Goal: Ask a question: Seek information or help from site administrators or community

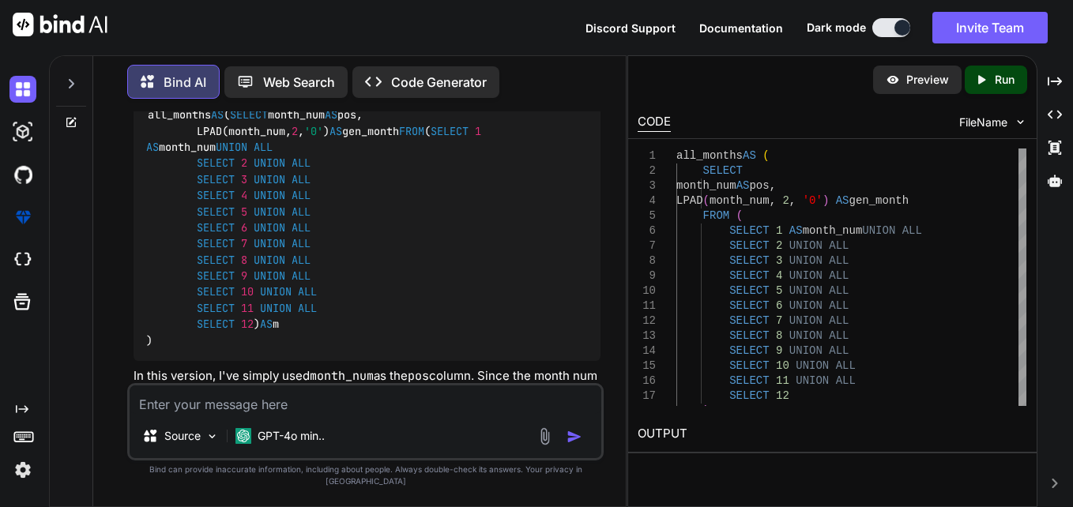
scroll to position [4687, 0]
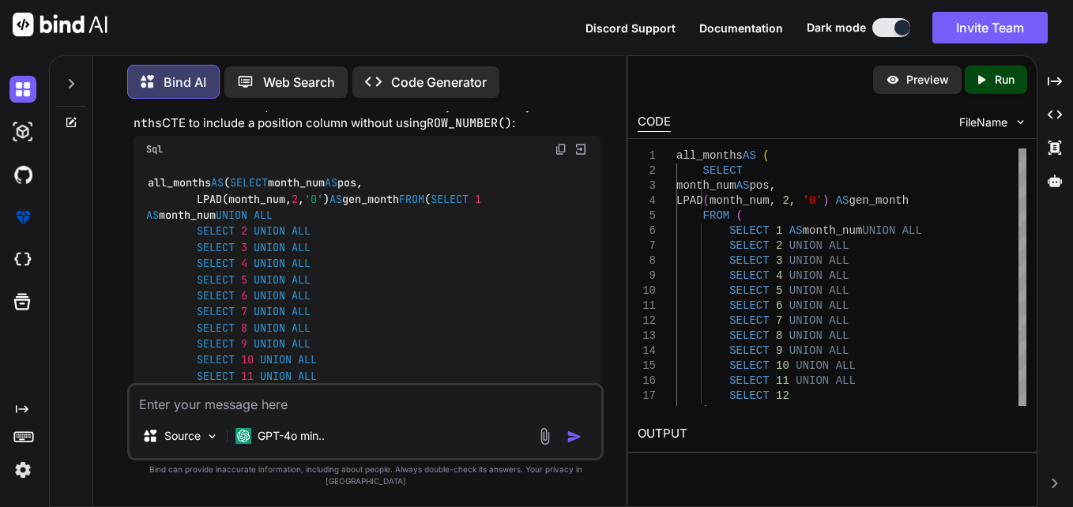
click at [390, 433] on div "Source GPT-4o min.." at bounding box center [366, 439] width 472 height 38
click at [337, 414] on textarea at bounding box center [366, 400] width 472 height 28
paste textarea "all_months AS( SELECT LPAD(month_num, 2, '0') AS gen_month FROM ( SELECT posexp…"
type textarea "all_months AS( SELECT LPAD(month_num, 2, '0') AS gen_month FROM ( SELECT posexp…"
type textarea "x"
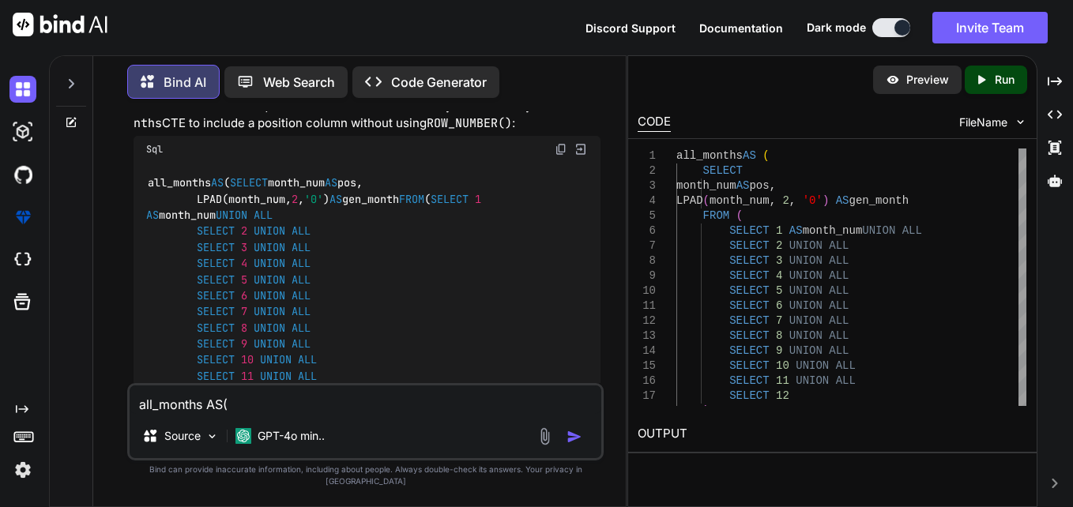
scroll to position [21, 0]
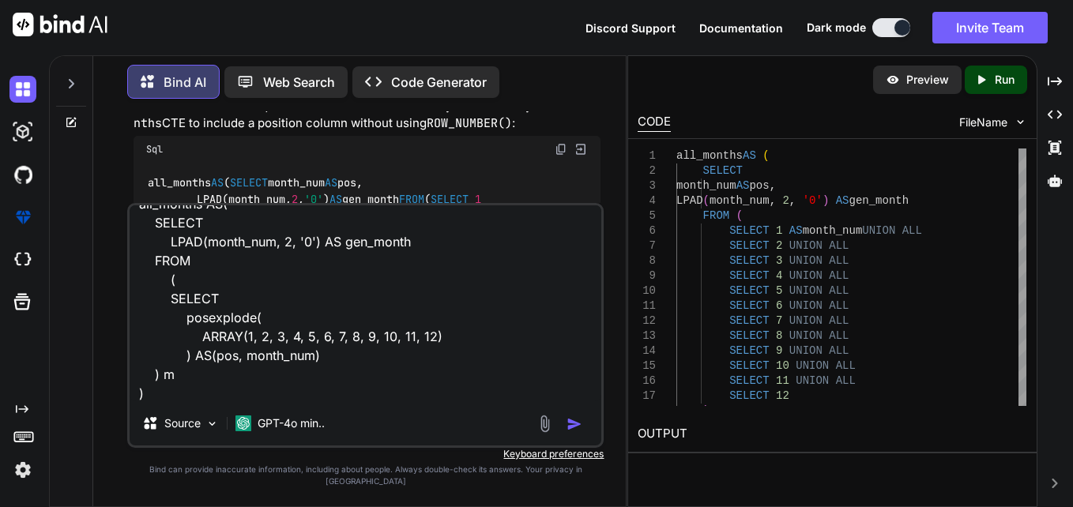
type textarea "all_months AS( SELECT LPAD(month_num, 2, '0') AS gen_month FROM ( SELECT posexp…"
type textarea "x"
type textarea "all_months AS( SELECT LPAD(month_num, 2, '0') AS gen_month FROM ( SELECT posexp…"
type textarea "x"
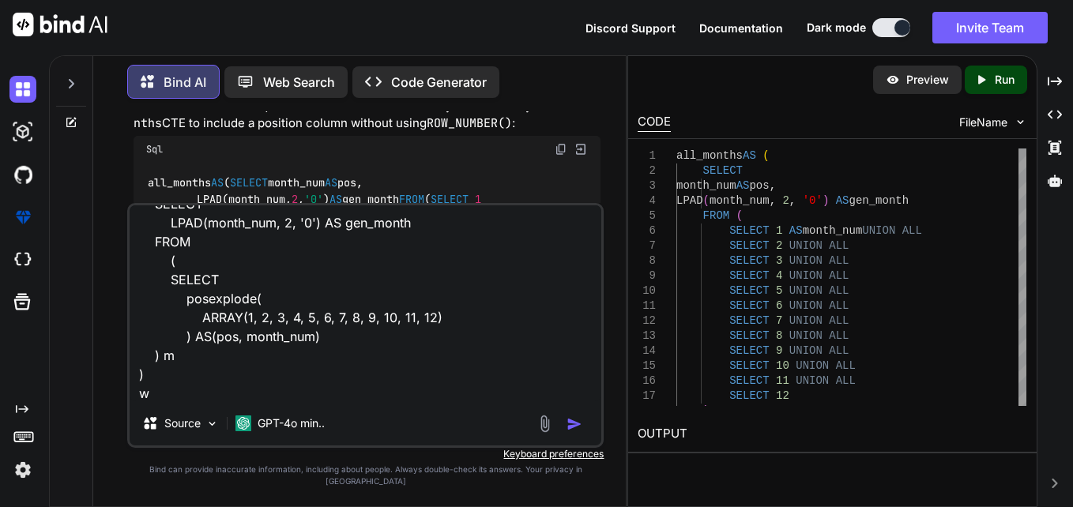
type textarea "all_months AS( SELECT LPAD(month_num, 2, '0') AS gen_month FROM ( SELECT posexp…"
type textarea "x"
type textarea "all_months AS( SELECT LPAD(month_num, 2, '0') AS gen_month FROM ( SELECT posexp…"
type textarea "x"
type textarea "all_months AS( SELECT LPAD(month_num, 2, '0') AS gen_month FROM ( SELECT posexp…"
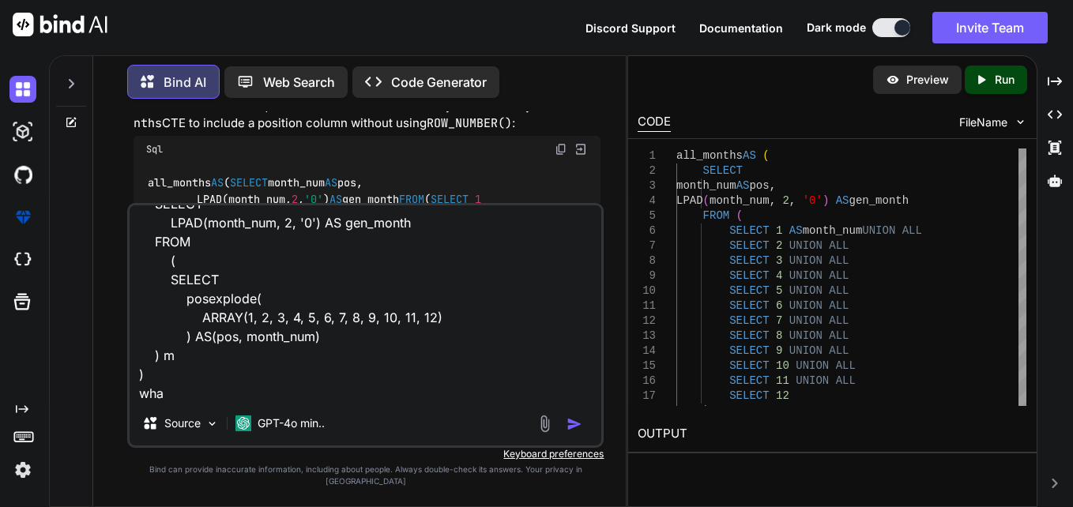
type textarea "x"
type textarea "all_months AS( SELECT LPAD(month_num, 2, '0') AS gen_month FROM ( SELECT posexp…"
type textarea "x"
type textarea "all_months AS( SELECT LPAD(month_num, 2, '0') AS gen_month FROM ( SELECT posexp…"
type textarea "x"
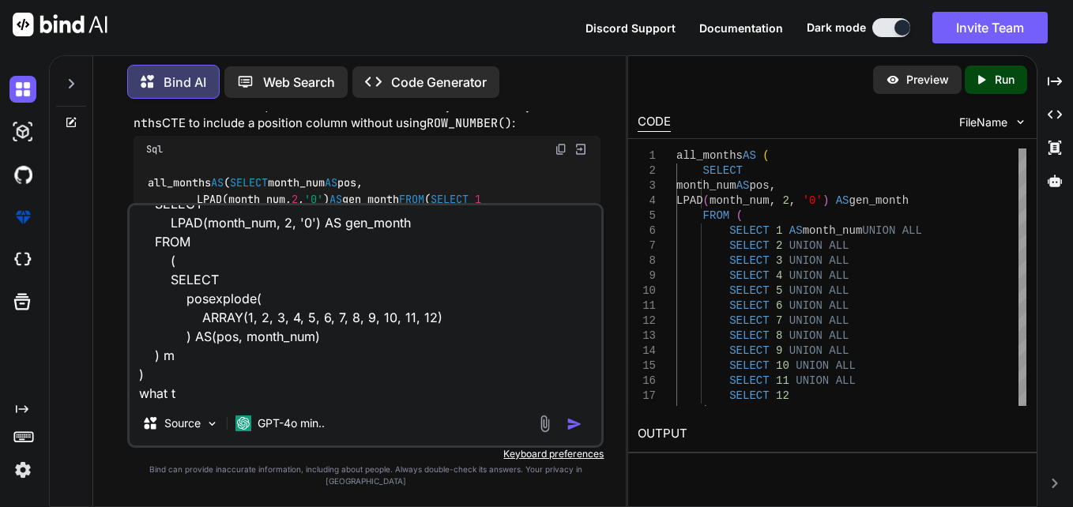
type textarea "all_months AS( SELECT LPAD(month_num, 2, '0') AS gen_month FROM ( SELECT posexp…"
type textarea "x"
type textarea "all_months AS( SELECT LPAD(month_num, 2, '0') AS gen_month FROM ( SELECT posexp…"
type textarea "x"
type textarea "all_months AS( SELECT LPAD(month_num, 2, '0') AS gen_month FROM ( SELECT posexp…"
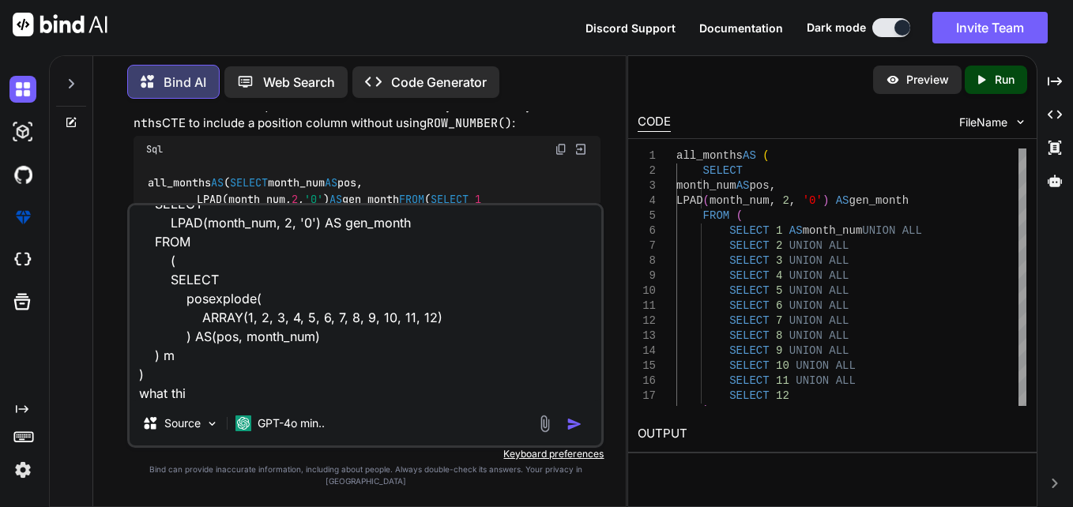
type textarea "x"
type textarea "all_months AS( SELECT LPAD(month_num, 2, '0') AS gen_month FROM ( SELECT posexp…"
type textarea "x"
type textarea "all_months AS( SELECT LPAD(month_num, 2, '0') AS gen_month FROM ( SELECT posexp…"
type textarea "x"
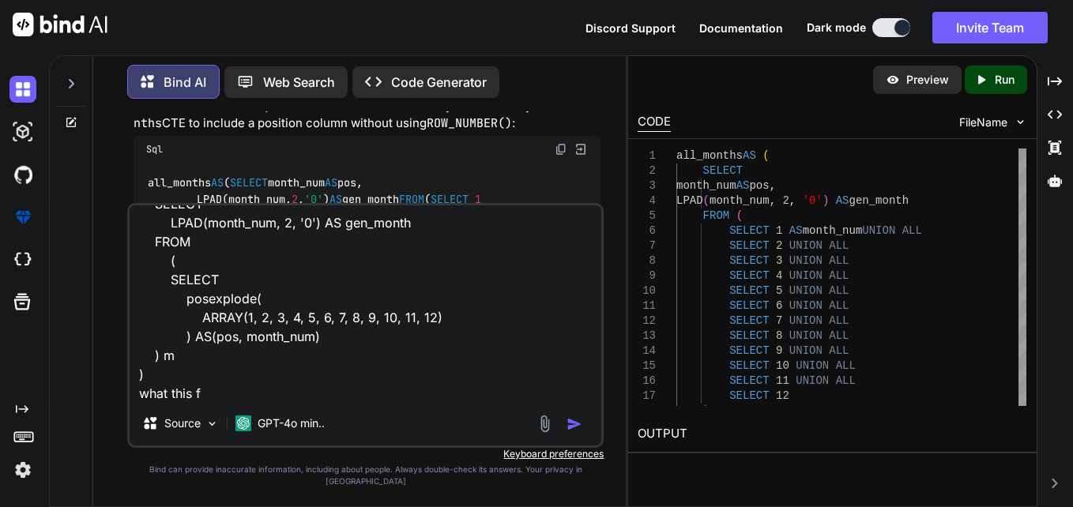
type textarea "all_months AS( SELECT LPAD(month_num, 2, '0') AS gen_month FROM ( SELECT posexp…"
type textarea "x"
type textarea "all_months AS( SELECT LPAD(month_num, 2, '0') AS gen_month FROM ( SELECT posexp…"
type textarea "x"
type textarea "all_months AS( SELECT LPAD(month_num, 2, '0') AS gen_month FROM ( SELECT posexp…"
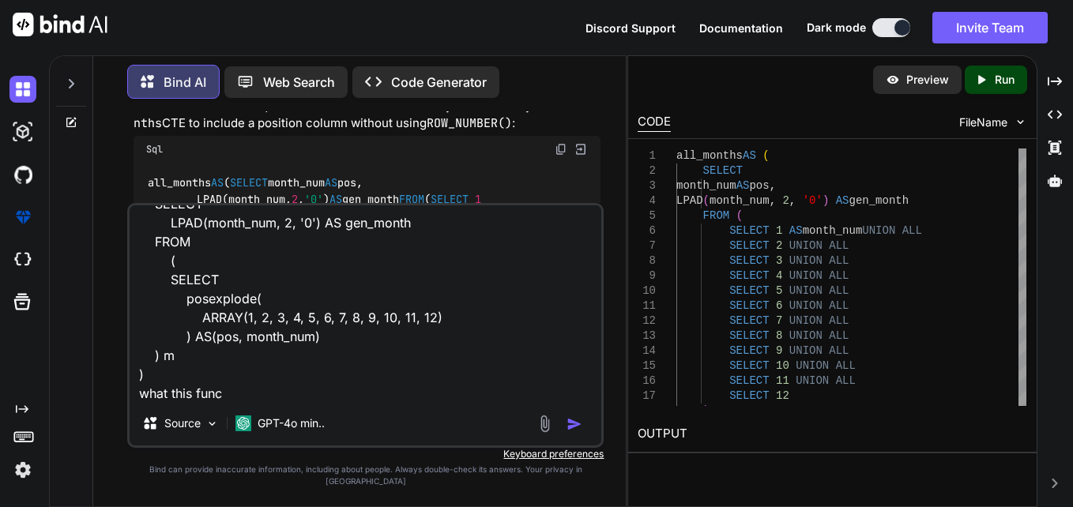
type textarea "x"
type textarea "all_months AS( SELECT LPAD(month_num, 2, '0') AS gen_month FROM ( SELECT posexp…"
type textarea "x"
type textarea "all_months AS( SELECT LPAD(month_num, 2, '0') AS gen_month FROM ( SELECT posexp…"
type textarea "x"
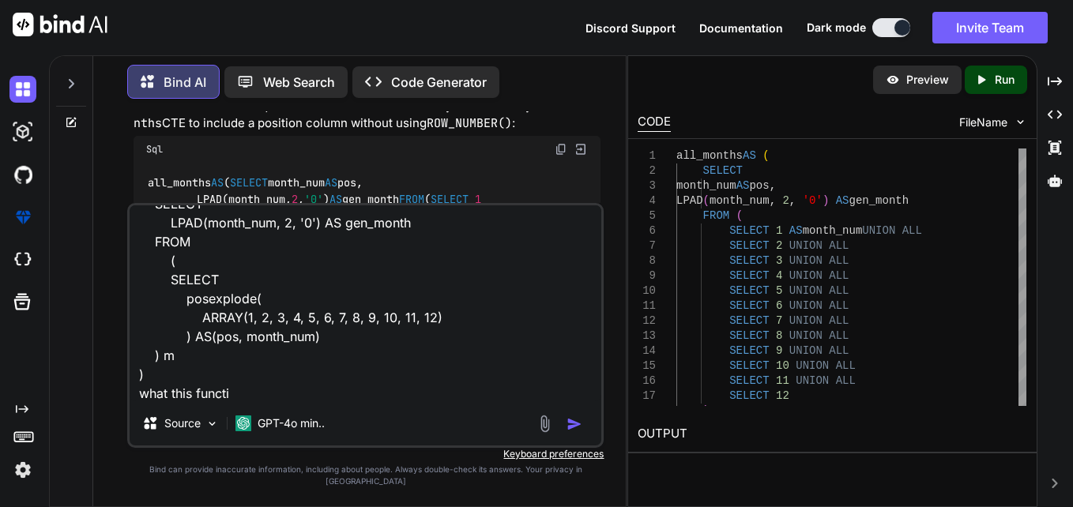
type textarea "all_months AS( SELECT LPAD(month_num, 2, '0') AS gen_month FROM ( SELECT posexp…"
type textarea "x"
type textarea "all_months AS( SELECT LPAD(month_num, 2, '0') AS gen_month FROM ( SELECT posexp…"
type textarea "x"
type textarea "all_months AS( SELECT LPAD(month_num, 2, '0') AS gen_month FROM ( SELECT posexp…"
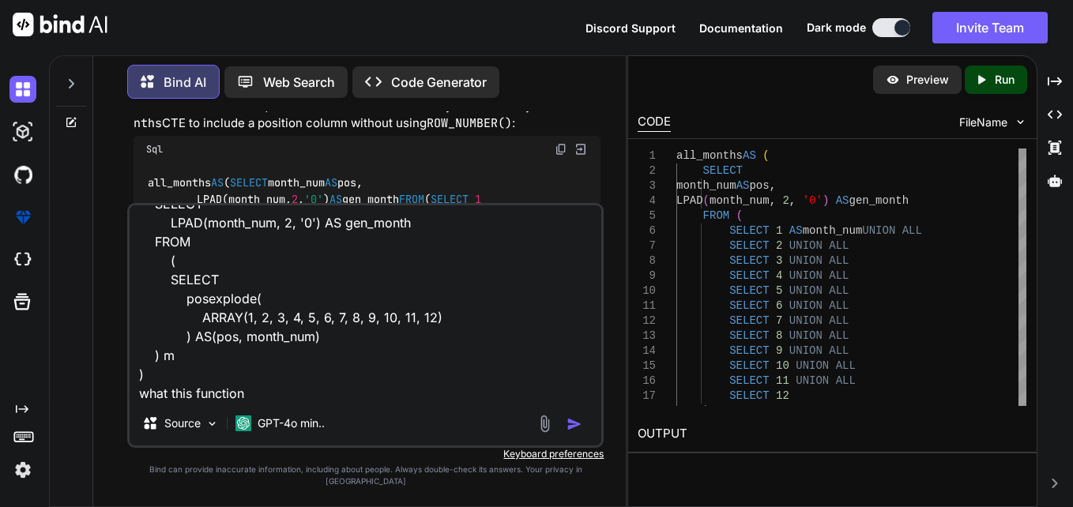
type textarea "x"
type textarea "all_months AS( SELECT LPAD(month_num, 2, '0') AS gen_month FROM ( SELECT posexp…"
type textarea "x"
type textarea "all_months AS( SELECT LPAD(month_num, 2, '0') AS gen_month FROM ( SELECT posexp…"
type textarea "x"
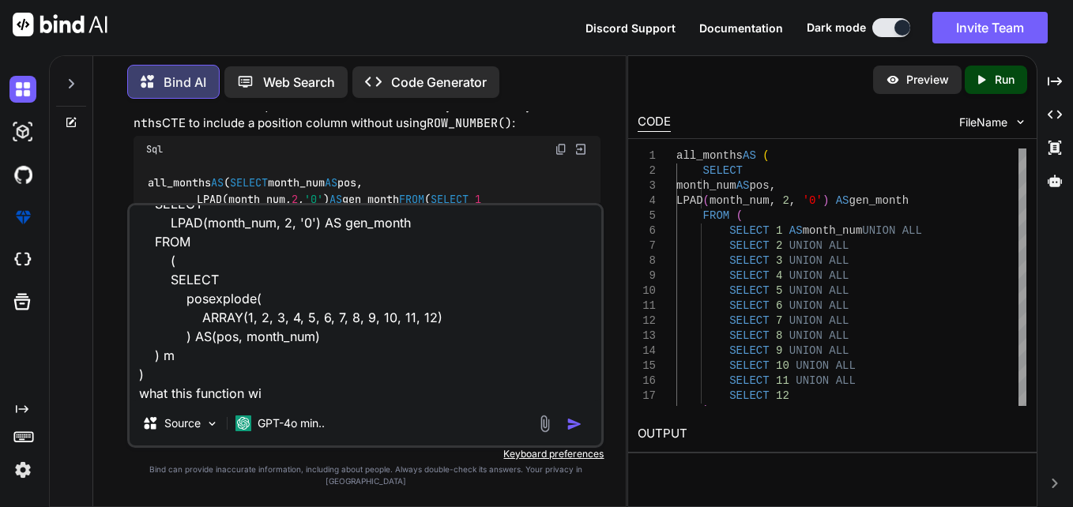
type textarea "all_months AS( SELECT LPAD(month_num, 2, '0') AS gen_month FROM ( SELECT posexp…"
type textarea "x"
type textarea "all_months AS( SELECT LPAD(month_num, 2, '0') AS gen_month FROM ( SELECT posexp…"
type textarea "x"
type textarea "all_months AS( SELECT LPAD(month_num, 2, '0') AS gen_month FROM ( SELECT posexp…"
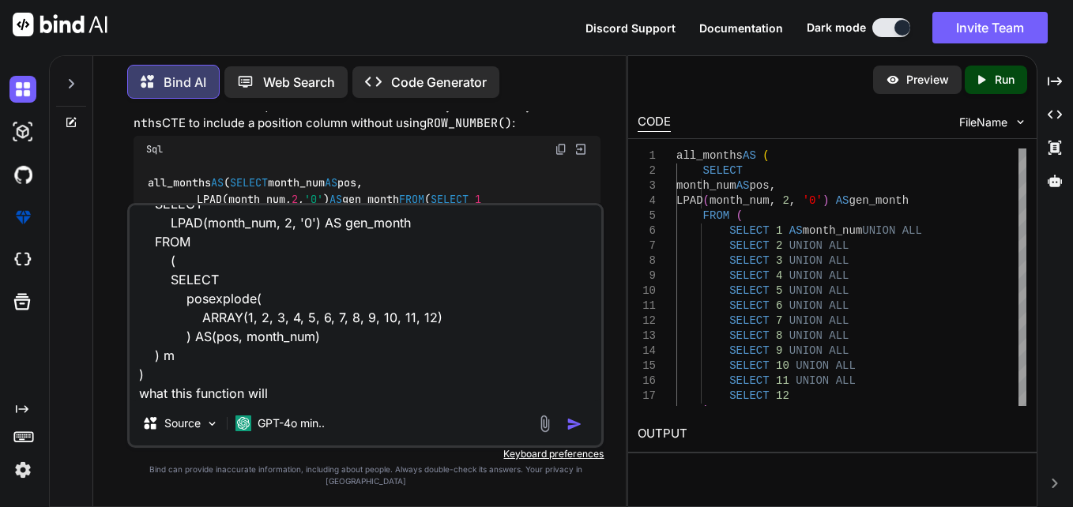
type textarea "x"
type textarea "all_months AS( SELECT LPAD(month_num, 2, '0') AS gen_month FROM ( SELECT posexp…"
type textarea "x"
type textarea "all_months AS( SELECT LPAD(month_num, 2, '0') AS gen_month FROM ( SELECT posexp…"
type textarea "x"
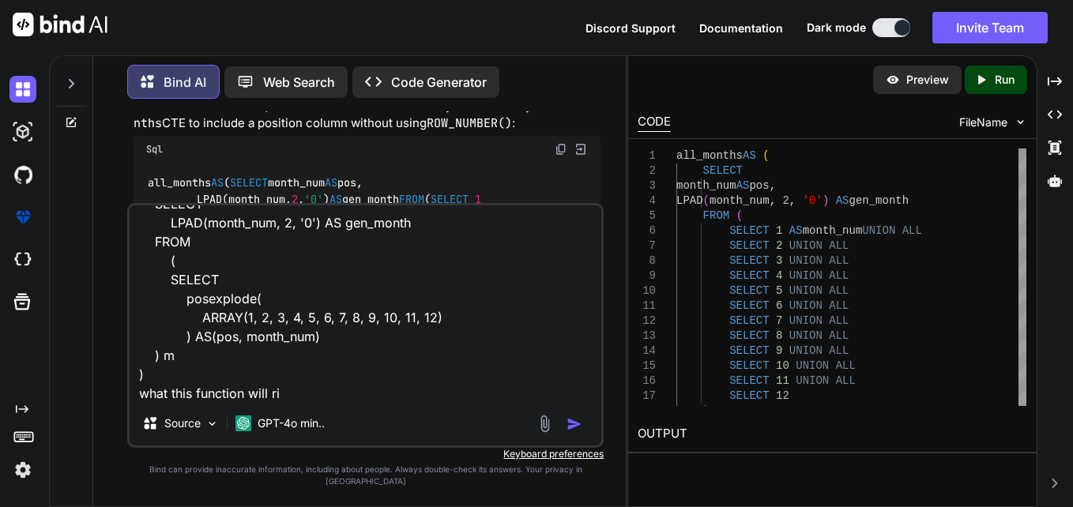
type textarea "all_months AS( SELECT LPAD(month_num, 2, '0') AS gen_month FROM ( SELECT posexp…"
type textarea "x"
type textarea "all_months AS( SELECT LPAD(month_num, 2, '0') AS gen_month FROM ( SELECT posexp…"
type textarea "x"
type textarea "all_months AS( SELECT LPAD(month_num, 2, '0') AS gen_month FROM ( SELECT posexp…"
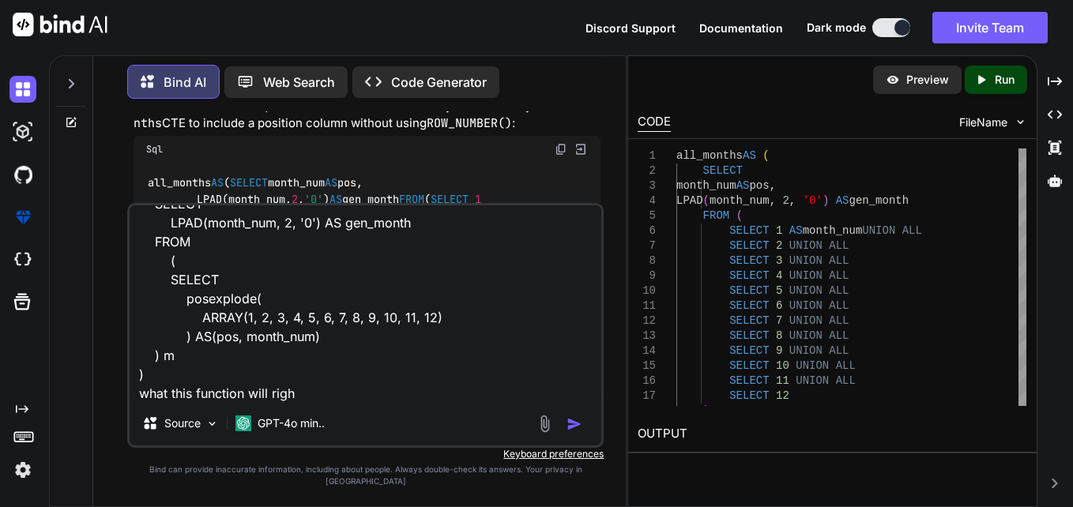
type textarea "x"
type textarea "all_months AS( SELECT LPAD(month_num, 2, '0') AS gen_month FROM ( SELECT posexp…"
type textarea "x"
type textarea "all_months AS( SELECT LPAD(month_num, 2, '0') AS gen_month FROM ( SELECT posexp…"
type textarea "x"
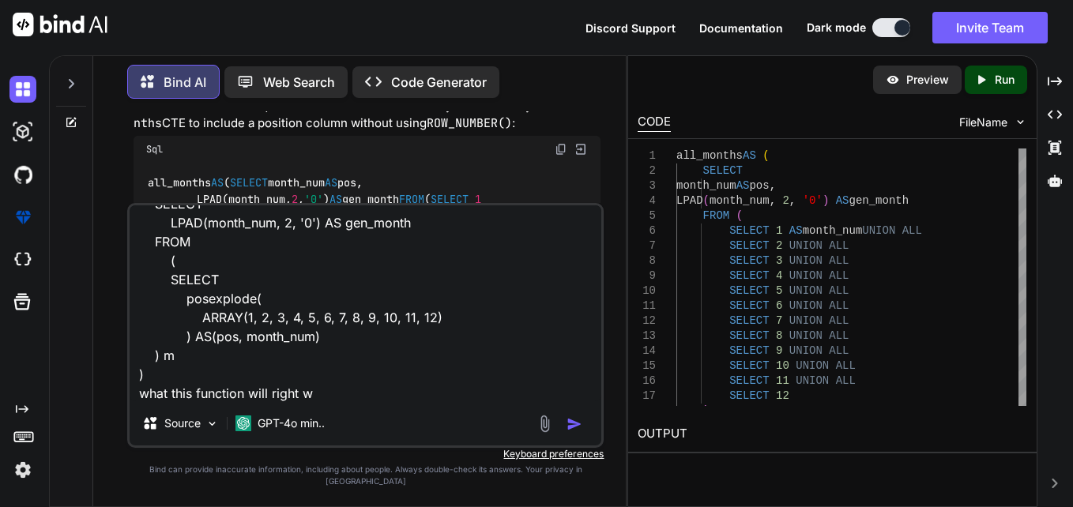
type textarea "all_months AS( SELECT LPAD(month_num, 2, '0') AS gen_month FROM ( SELECT posexp…"
type textarea "x"
type textarea "all_months AS( SELECT LPAD(month_num, 2, '0') AS gen_month FROM ( SELECT posexp…"
type textarea "x"
type textarea "all_months AS( SELECT LPAD(month_num, 2, '0') AS gen_month FROM ( SELECT posexp…"
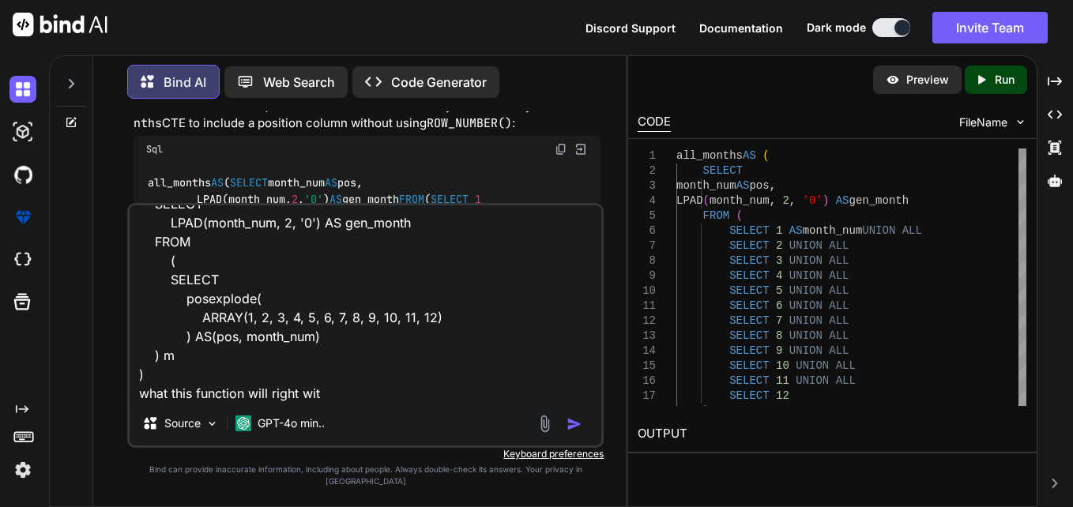
type textarea "x"
type textarea "all_months AS( SELECT LPAD(month_num, 2, '0') AS gen_month FROM ( SELECT posexp…"
type textarea "x"
type textarea "all_months AS( SELECT LPAD(month_num, 2, '0') AS gen_month FROM ( SELECT posexp…"
type textarea "x"
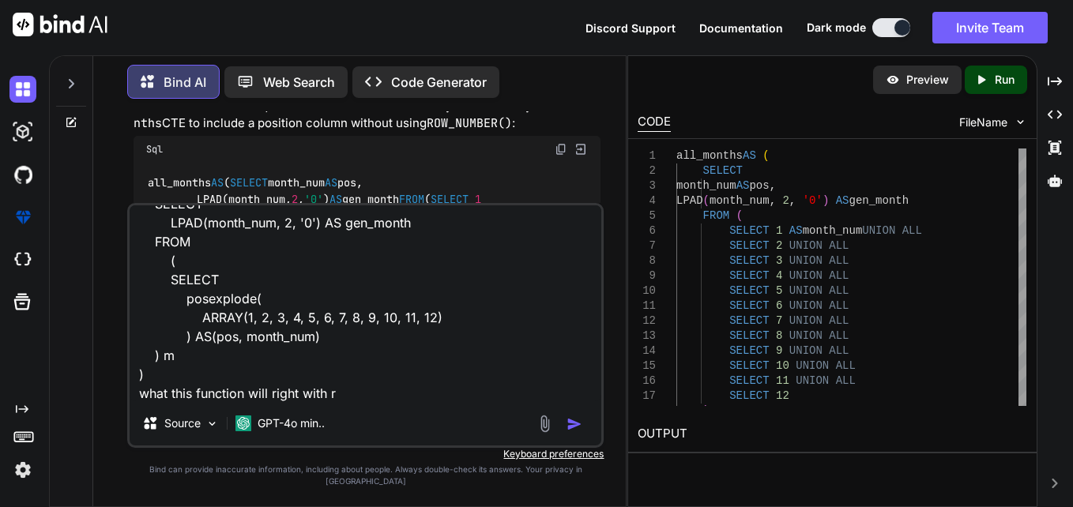
type textarea "all_months AS( SELECT LPAD(month_num, 2, '0') AS gen_month FROM ( SELECT posexp…"
type textarea "x"
type textarea "all_months AS( SELECT LPAD(month_num, 2, '0') AS gen_month FROM ( SELECT posexp…"
type textarea "x"
type textarea "all_months AS( SELECT LPAD(month_num, 2, '0') AS gen_month FROM ( SELECT posexp…"
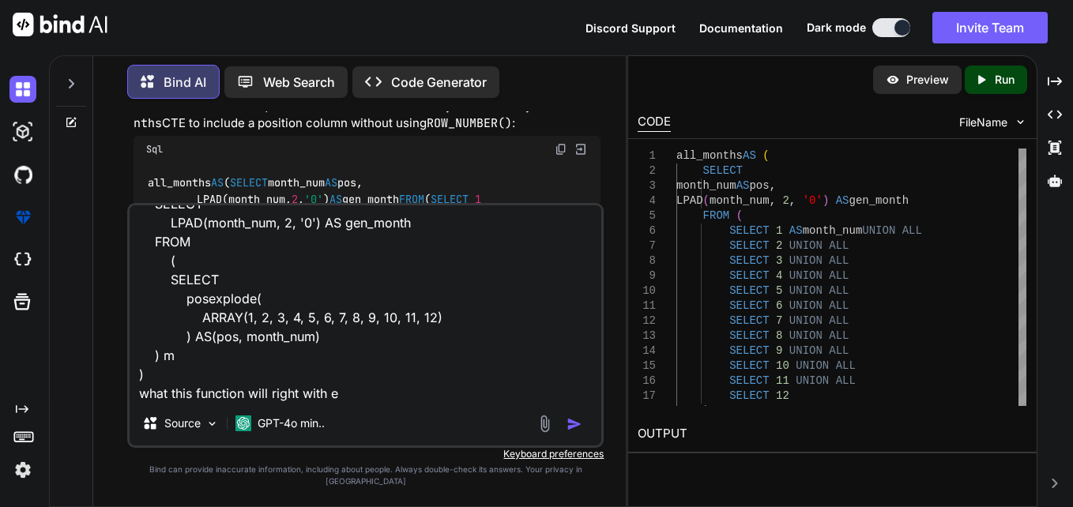
type textarea "x"
type textarea "all_months AS( SELECT LPAD(month_num, 2, '0') AS gen_month FROM ( SELECT posexp…"
type textarea "x"
type textarea "all_months AS( SELECT LPAD(month_num, 2, '0') AS gen_month FROM ( SELECT posexp…"
type textarea "x"
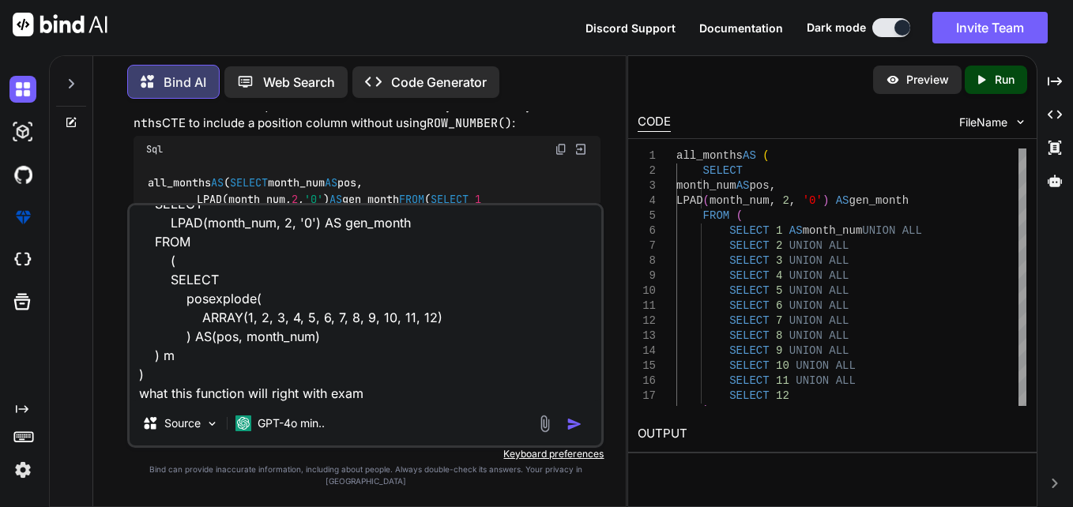
type textarea "all_months AS( SELECT LPAD(month_num, 2, '0') AS gen_month FROM ( SELECT posexp…"
type textarea "x"
type textarea "all_months AS( SELECT LPAD(month_num, 2, '0') AS gen_month FROM ( SELECT posexp…"
type textarea "x"
type textarea "all_months AS( SELECT LPAD(month_num, 2, '0') AS gen_month FROM ( SELECT posexp…"
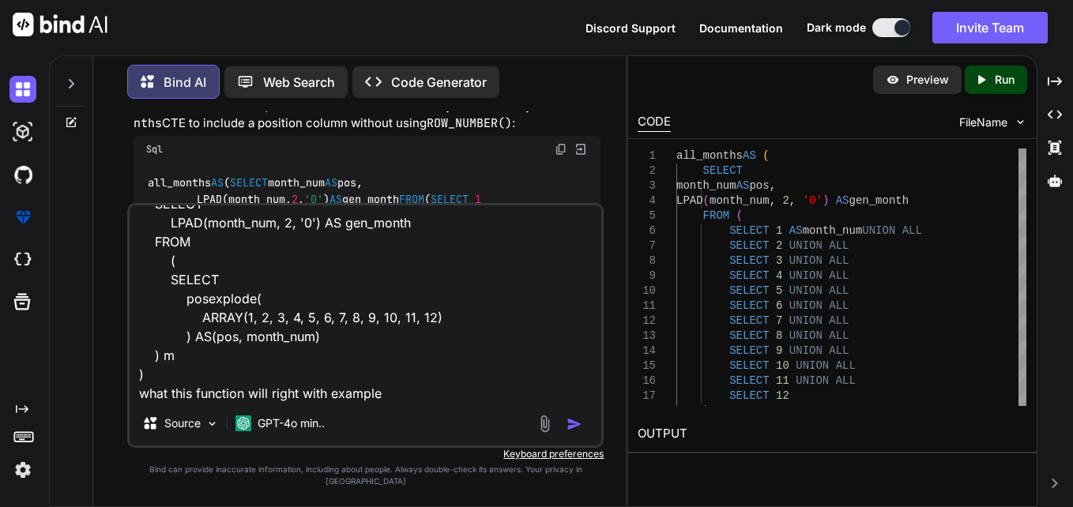
type textarea "x"
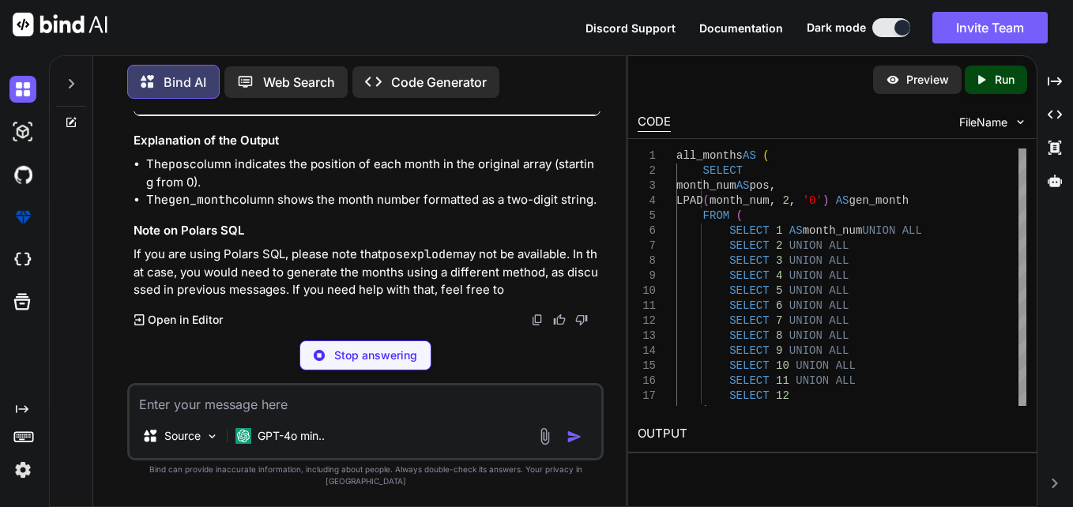
scroll to position [7009, 0]
type textarea "x"
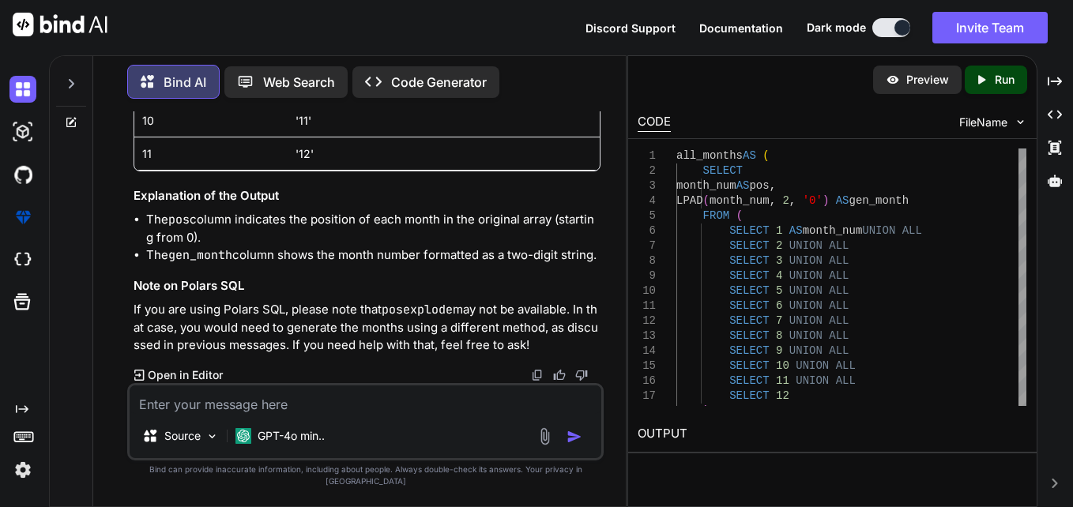
scroll to position [6399, 0]
click at [475, 414] on textarea at bounding box center [366, 400] width 472 height 28
click at [448, 441] on div "Source GPT-4o min.." at bounding box center [366, 439] width 472 height 38
click at [416, 414] on textarea at bounding box center [366, 400] width 472 height 28
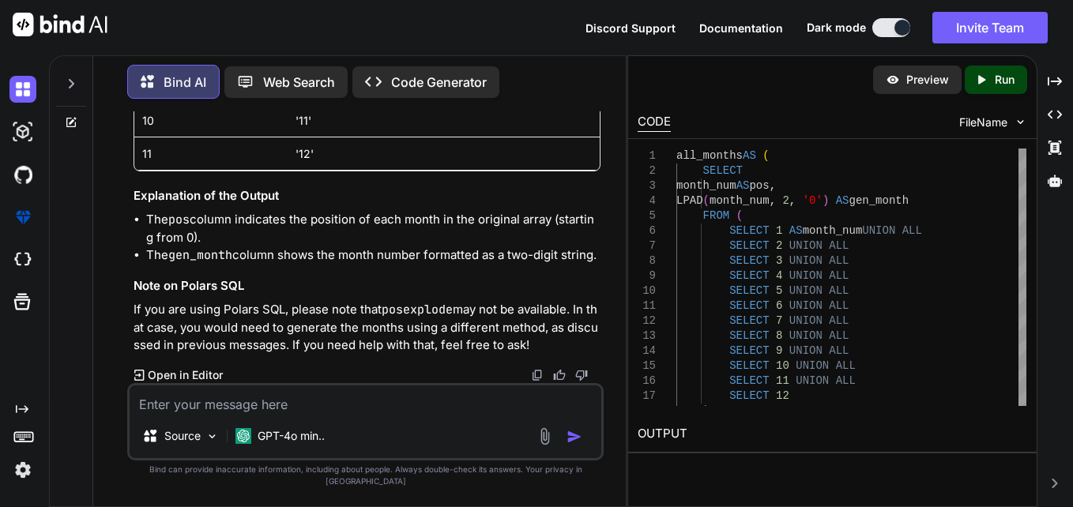
type textarea "w"
type textarea "x"
type textarea "wh"
type textarea "x"
type textarea "wha"
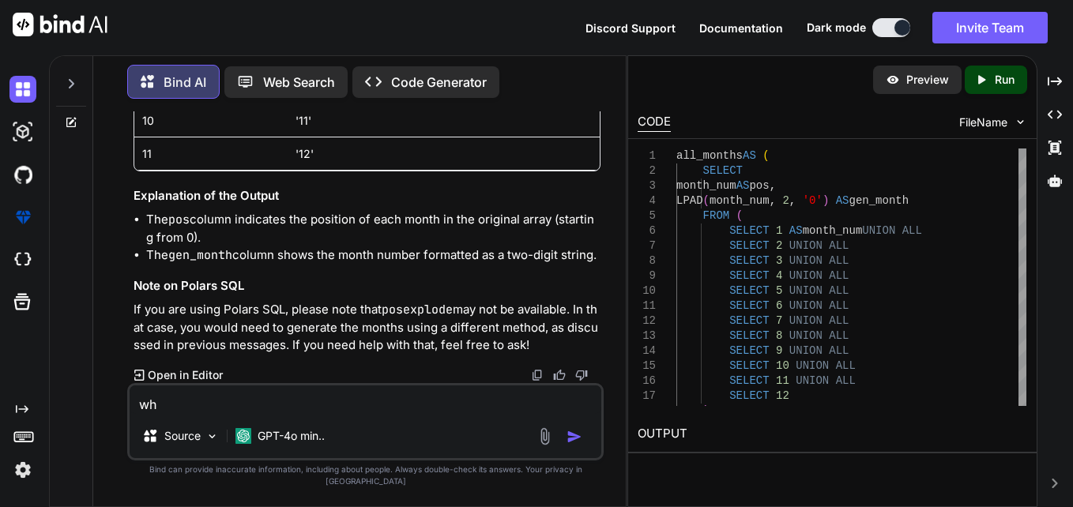
type textarea "x"
type textarea "wh"
type textarea "x"
type textarea "w"
type textarea "x"
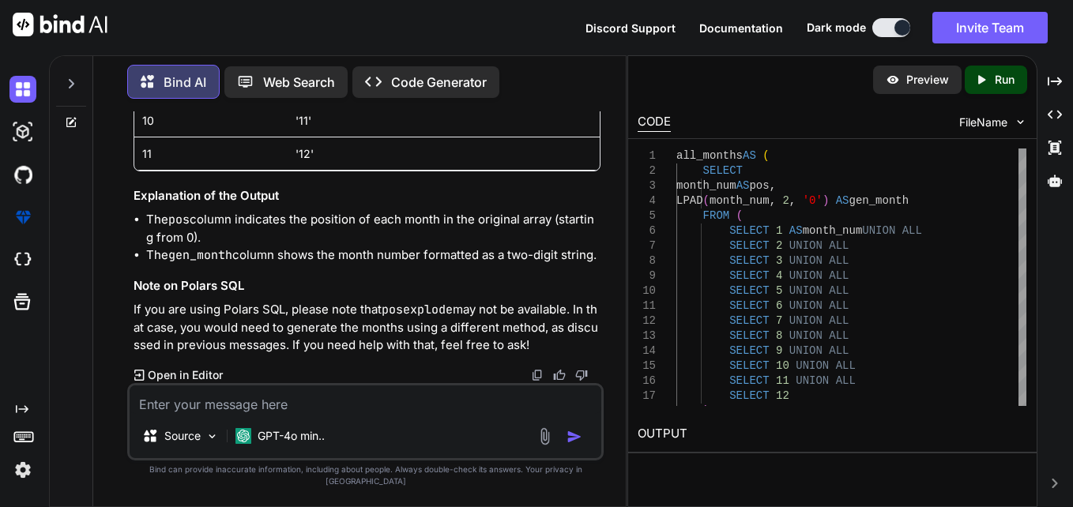
type textarea "x"
type textarea "c"
type textarea "x"
type textarea "ca"
type textarea "x"
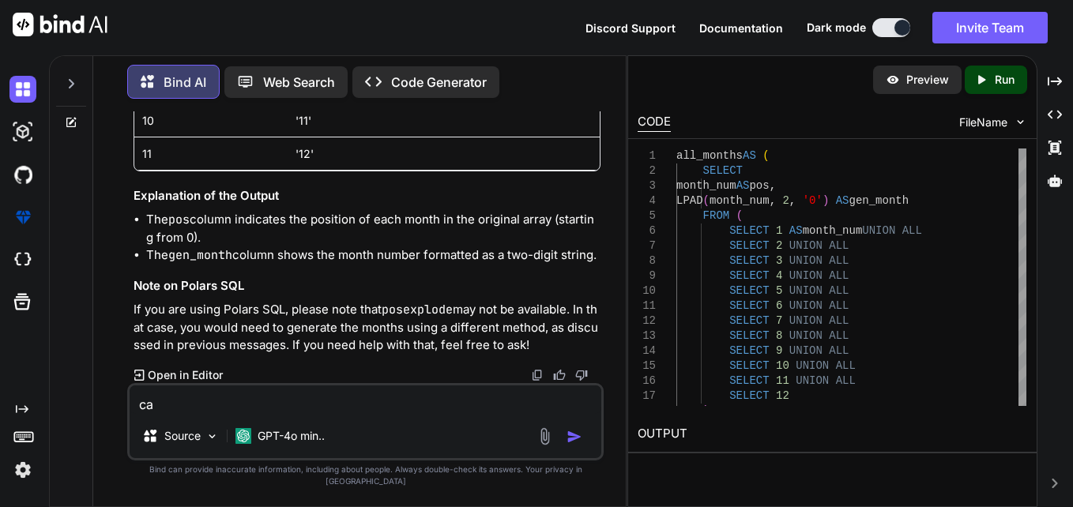
type textarea "can"
type textarea "x"
type textarea "can"
type textarea "x"
type textarea "can w"
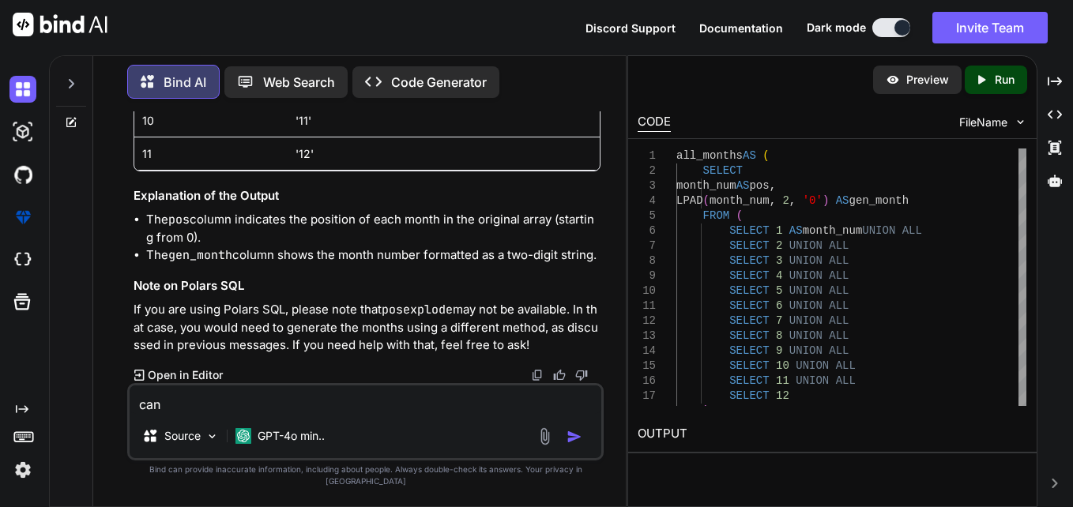
type textarea "x"
type textarea "can we"
type textarea "x"
type textarea "can we"
type textarea "x"
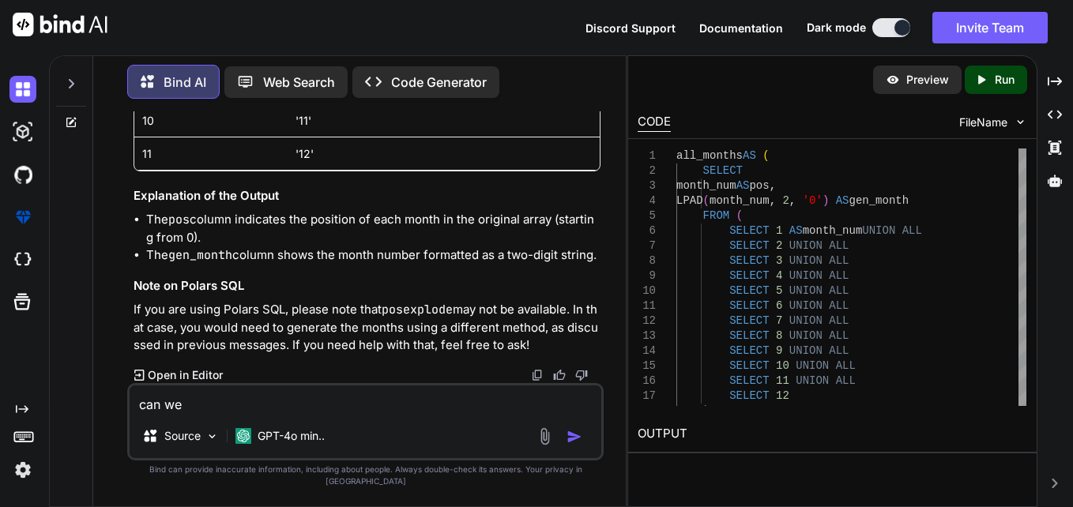
type textarea "can we d"
type textarea "x"
type textarea "can we do"
type textarea "x"
type textarea "can we do"
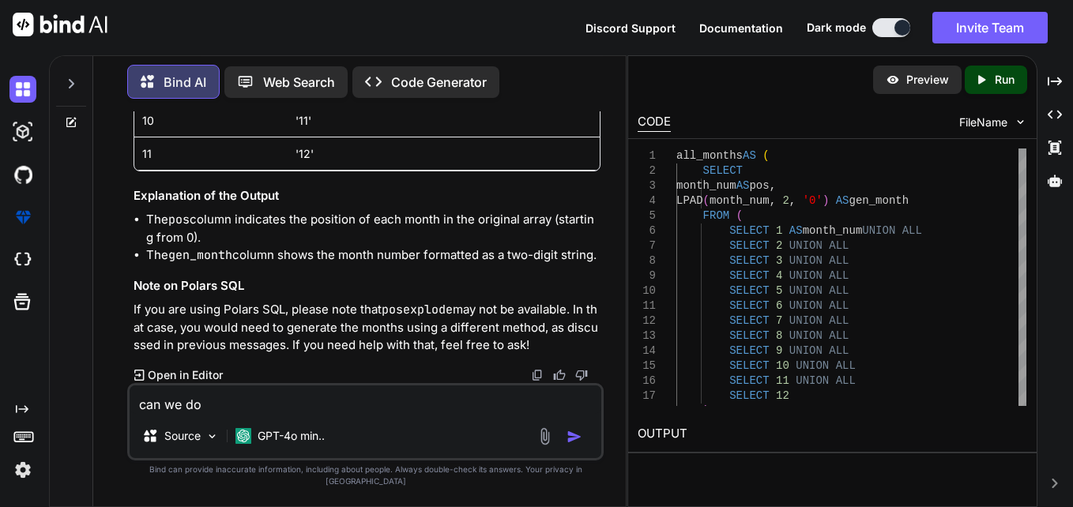
type textarea "x"
type textarea "can we do t"
type textarea "x"
type textarea "can we do th"
type textarea "x"
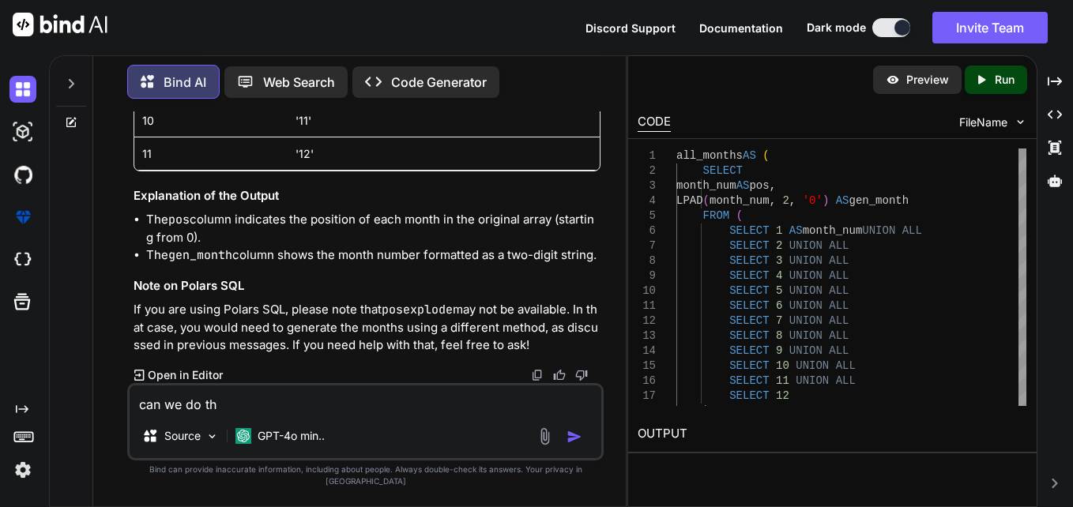
type textarea "can we do the"
type textarea "x"
type textarea "can we do the"
type textarea "x"
type textarea "can we do the s"
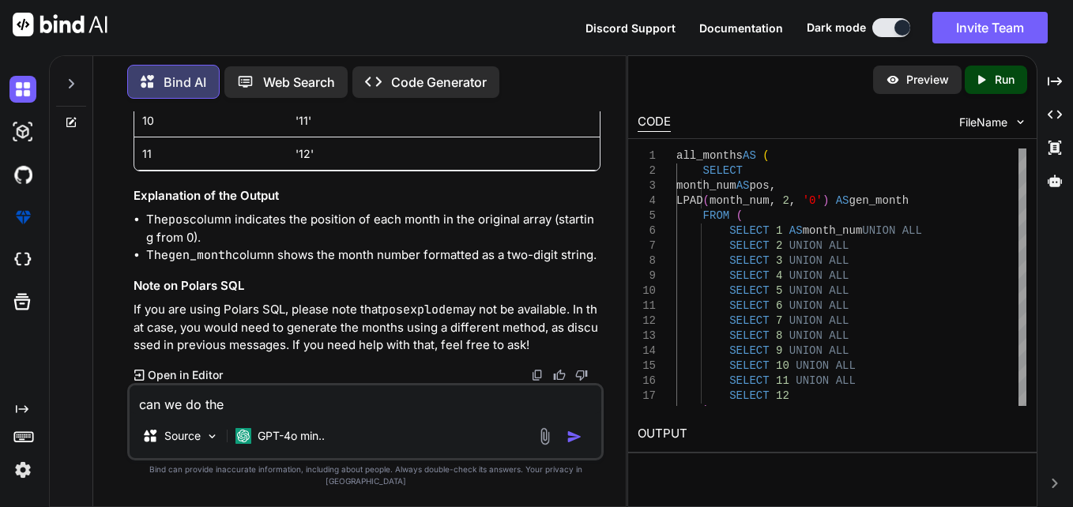
type textarea "x"
type textarea "can we do the sa"
type textarea "x"
type textarea "can we do the [PERSON_NAME]"
type textarea "x"
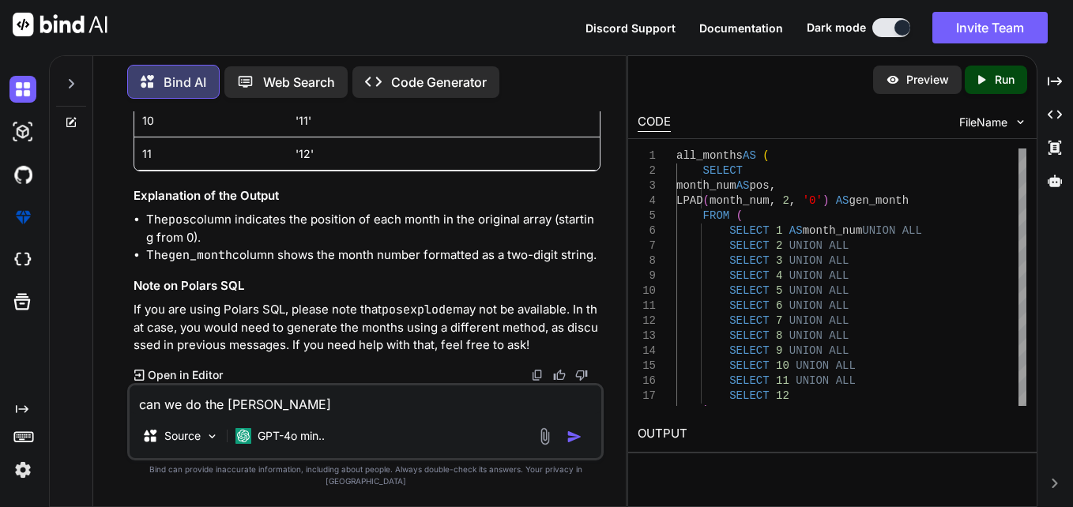
type textarea "can we do the same"
type textarea "x"
type textarea "can we do the same"
type textarea "x"
type textarea "can we do the same i"
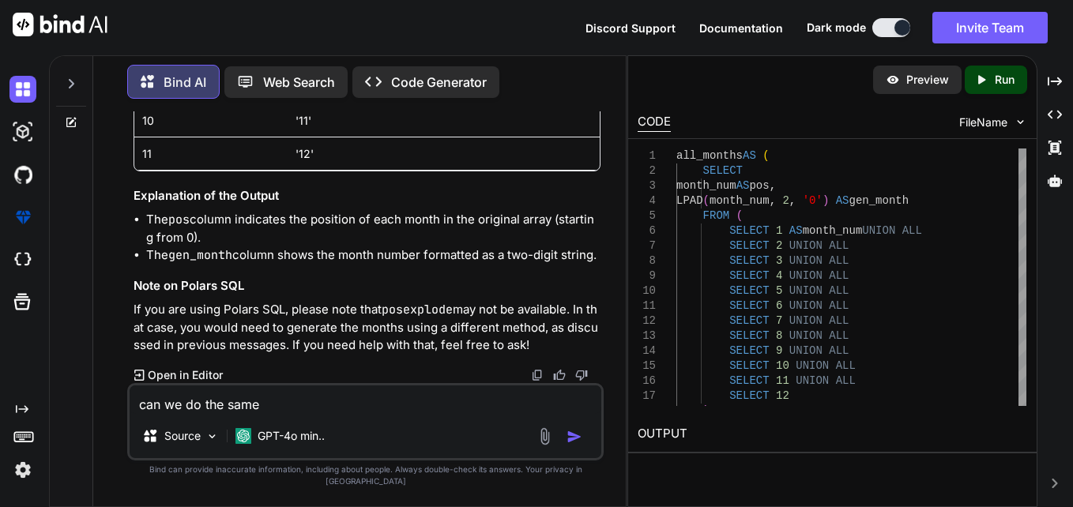
type textarea "x"
type textarea "can we do the same in"
type textarea "x"
type textarea "can we do the same in"
type textarea "x"
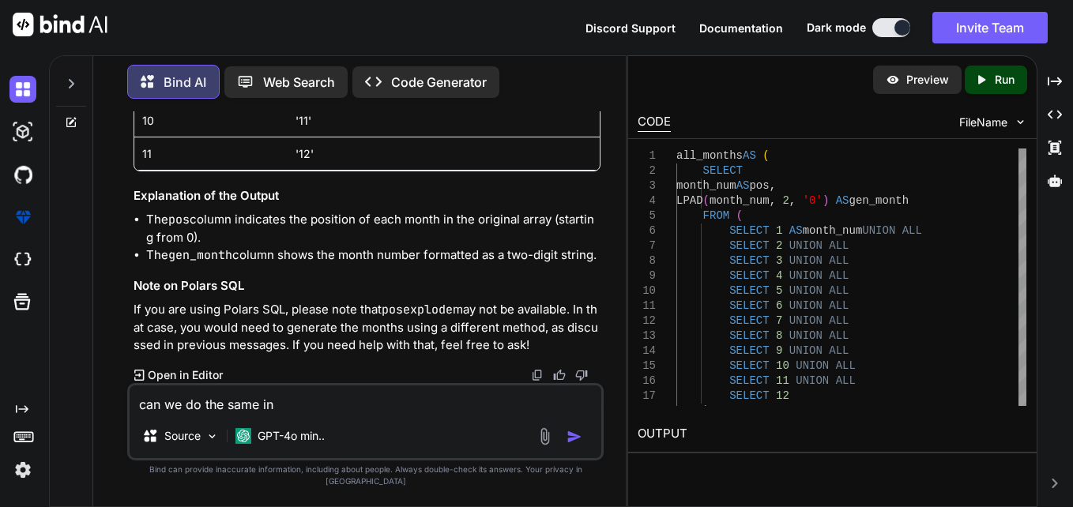
type textarea "can we do the same in p"
type textarea "x"
type textarea "can we do the same in po"
type textarea "x"
type textarea "can we do the same in pol"
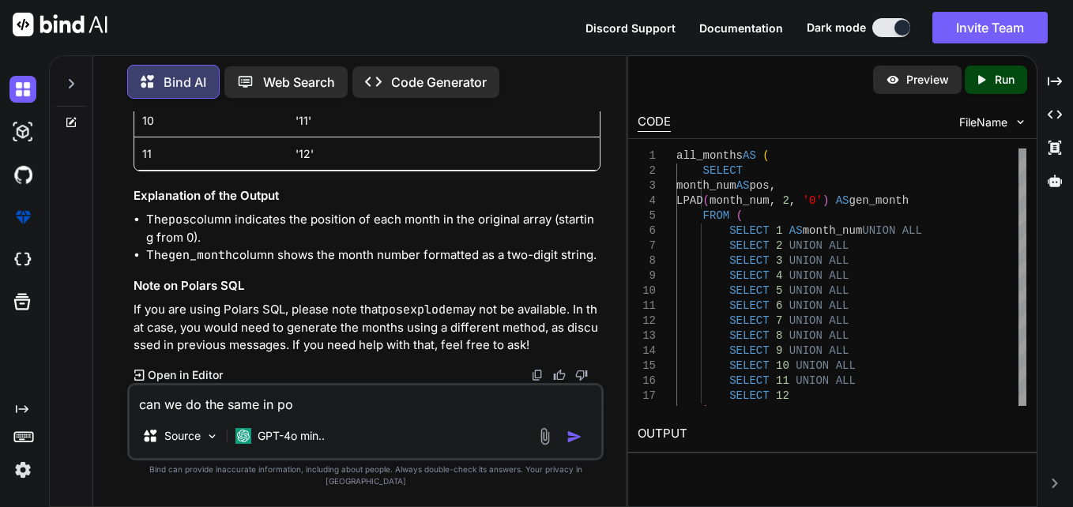
type textarea "x"
type textarea "can we do the same in [GEOGRAPHIC_DATA]"
type textarea "x"
type textarea "can we do the same in polar"
type textarea "x"
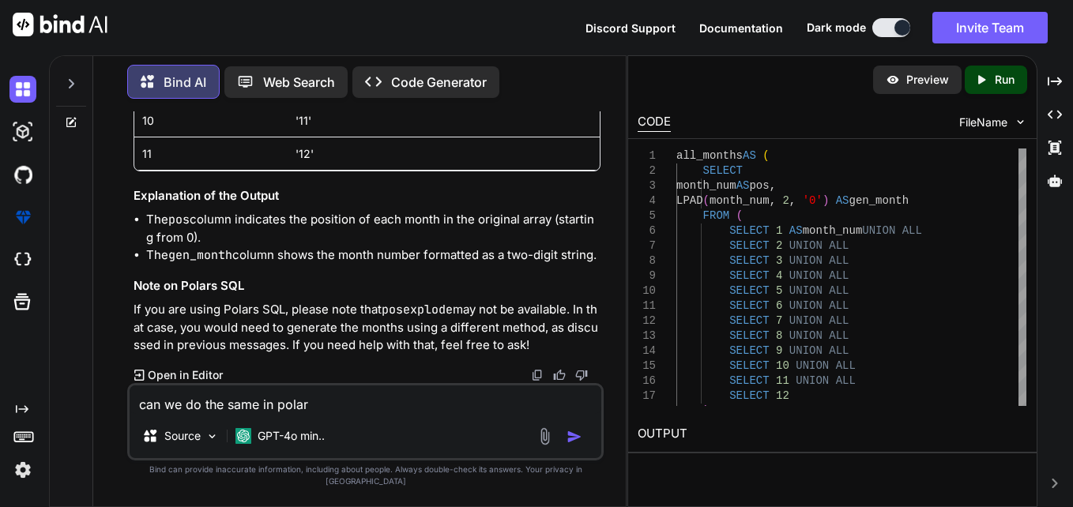
type textarea "can we do the same in polars"
type textarea "x"
type textarea "can we do the same in polarss"
type textarea "x"
type textarea "can we do the same in polarss"
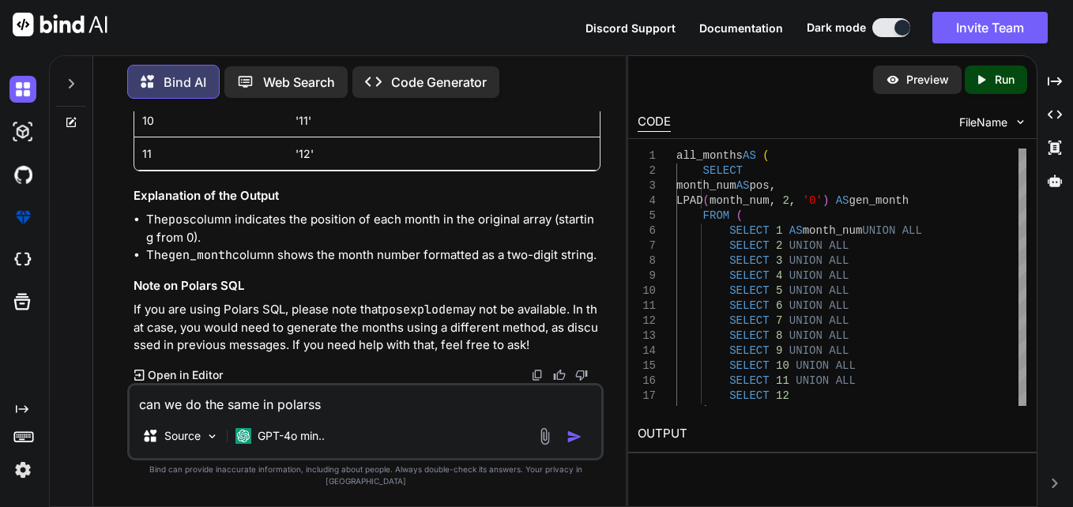
type textarea "x"
type textarea "can we do the same in polarss q"
type textarea "x"
type textarea "can we do the same in polarss ql"
type textarea "x"
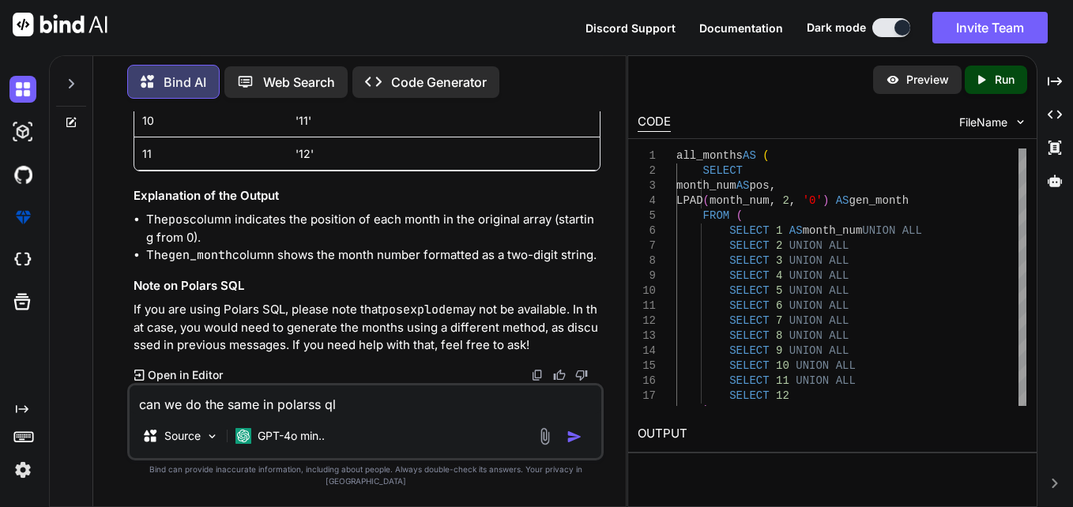
type textarea "can we do the same in polarss q"
type textarea "x"
type textarea "can we do the same in polarss"
type textarea "x"
type textarea "can we do the same in polarss s"
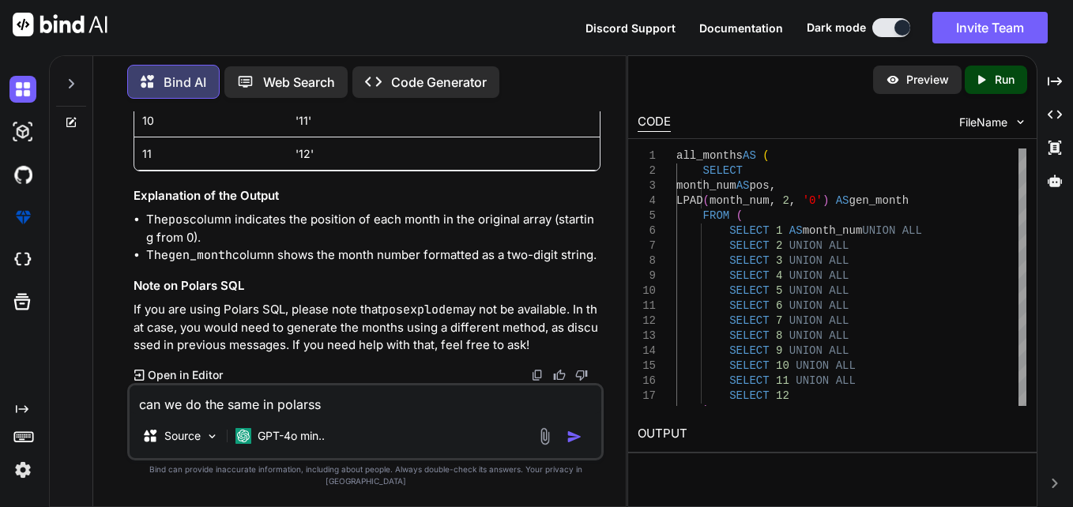
type textarea "x"
type textarea "can we do the same in polarss sq"
type textarea "x"
type textarea "can we do the same in polarss sql"
type textarea "x"
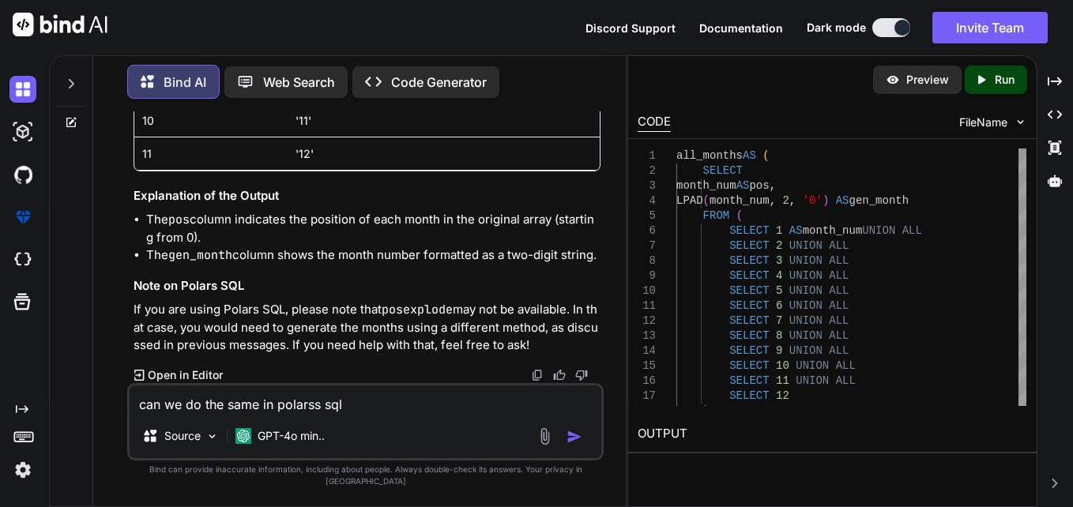
type textarea "can we do the same in polarss sql"
type textarea "x"
type textarea "can we do the same in polarss sql i"
type textarea "x"
type textarea "can we do the same in polarss sql in"
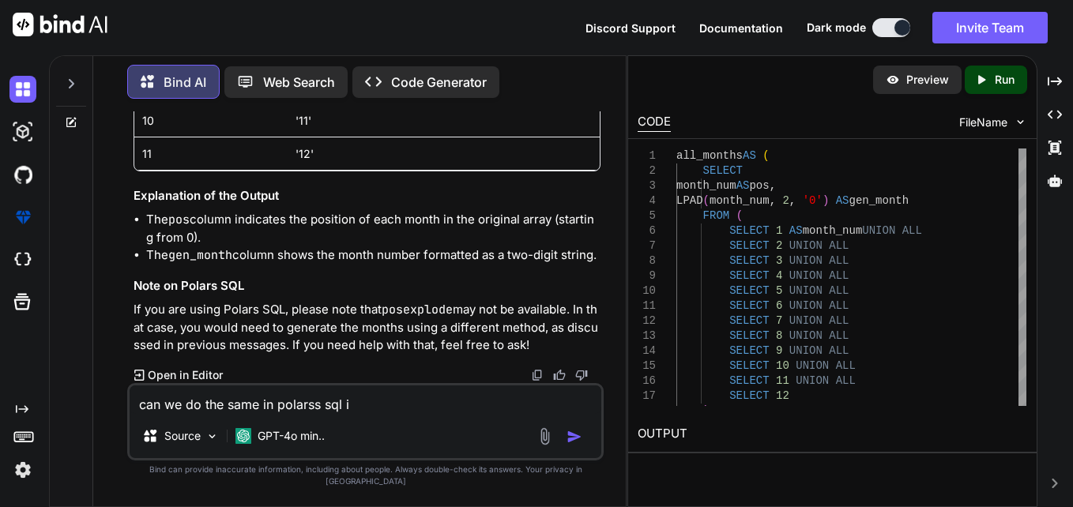
type textarea "x"
type textarea "can we do the same in polarss sql in"
type textarea "x"
type textarea "can we do the same in polarss sql in s"
type textarea "x"
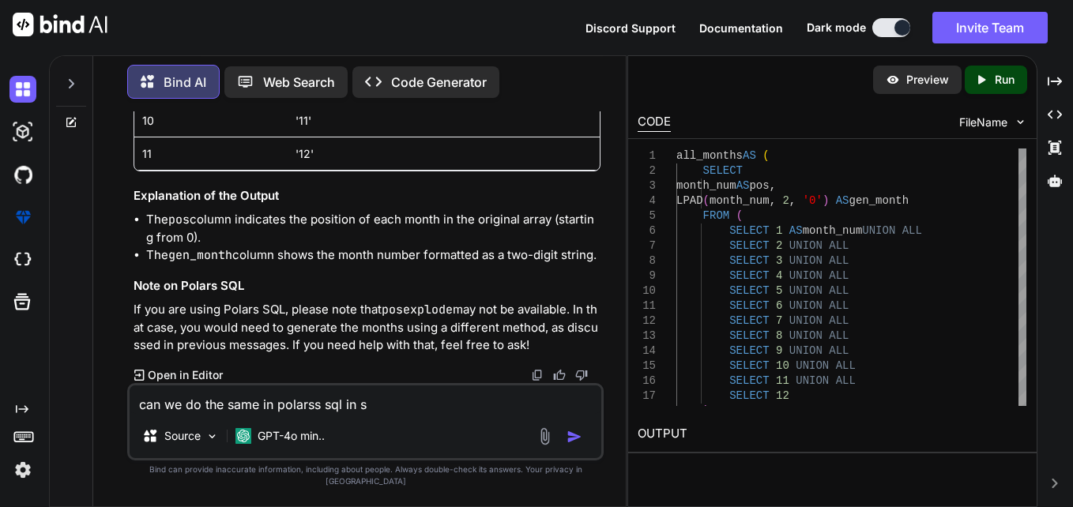
type textarea "can we do the same in polarss sql in so"
type textarea "x"
type textarea "can we do the same in polarss sql in som"
type textarea "x"
type textarea "can we do the same in polarss sql in some"
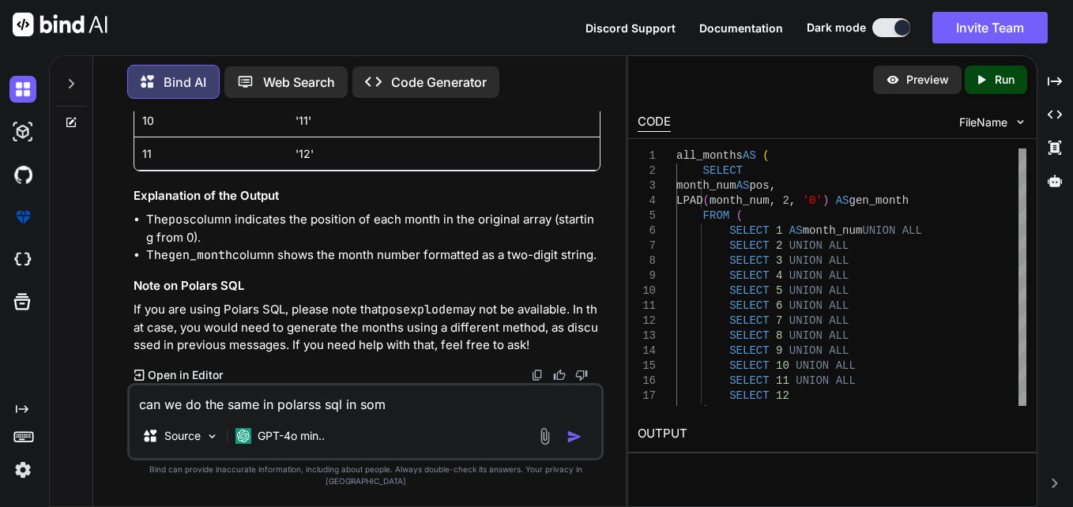
type textarea "x"
type textarea "can we do the same in polarss sql in some"
type textarea "x"
type textarea "can we do the same in polarss sql in some o"
type textarea "x"
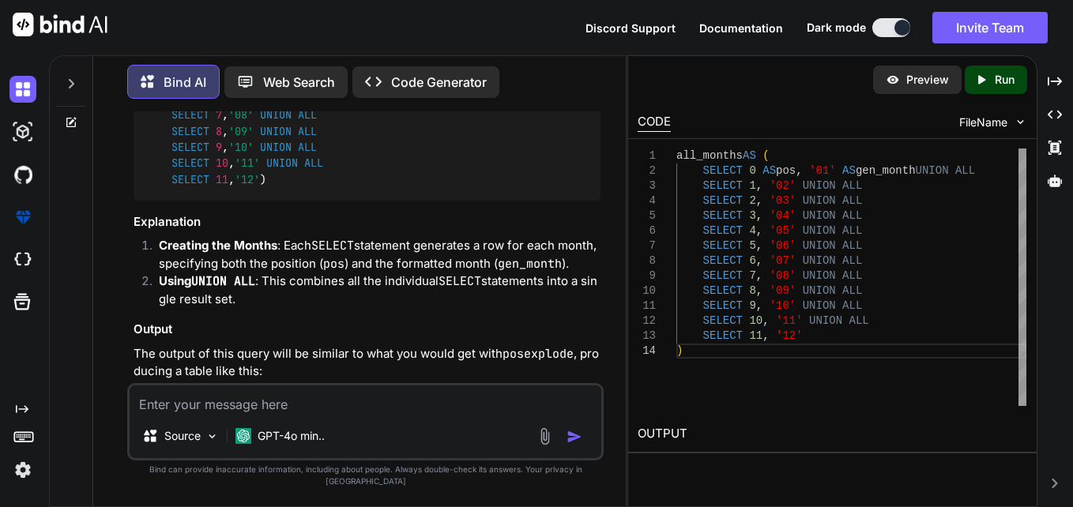
scroll to position [6660, 0]
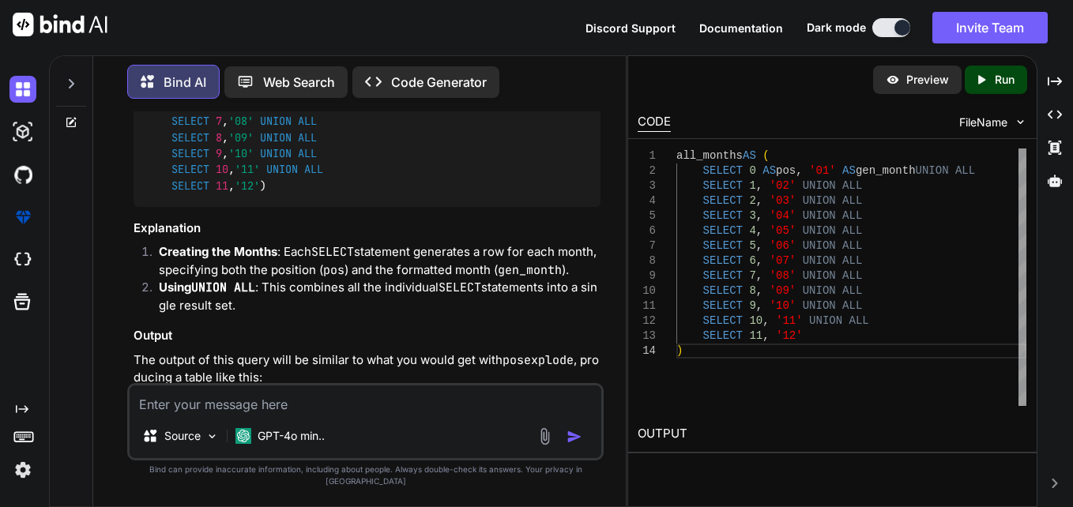
click at [413, 414] on textarea at bounding box center [366, 400] width 472 height 28
paste textarea "month_num"
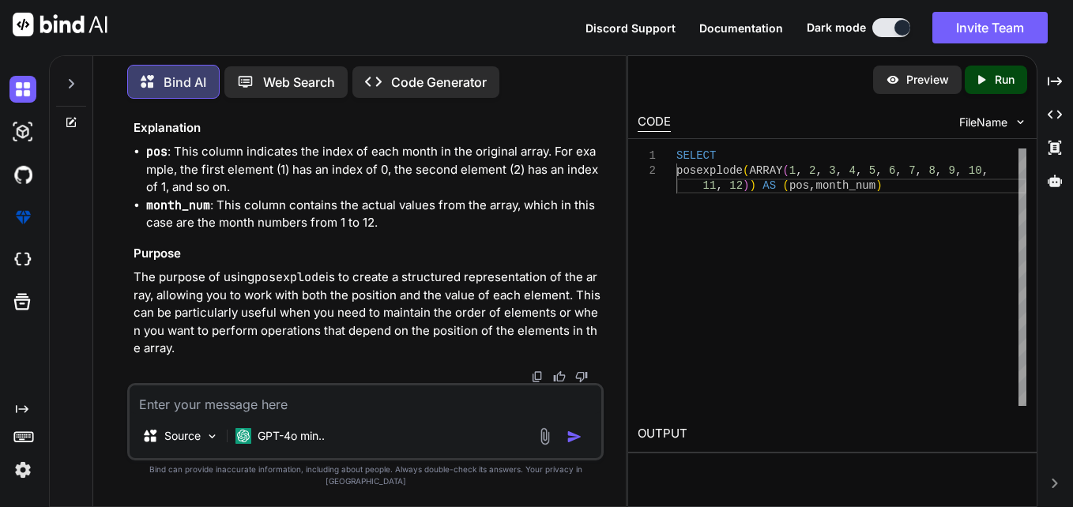
scroll to position [9916, 0]
click at [334, 412] on textarea at bounding box center [366, 400] width 472 height 28
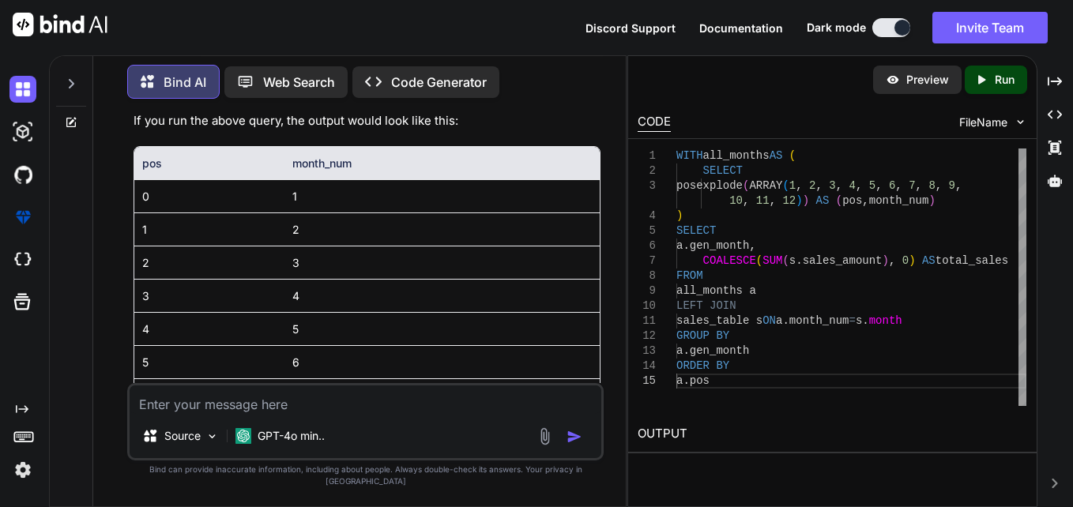
scroll to position [7933, 0]
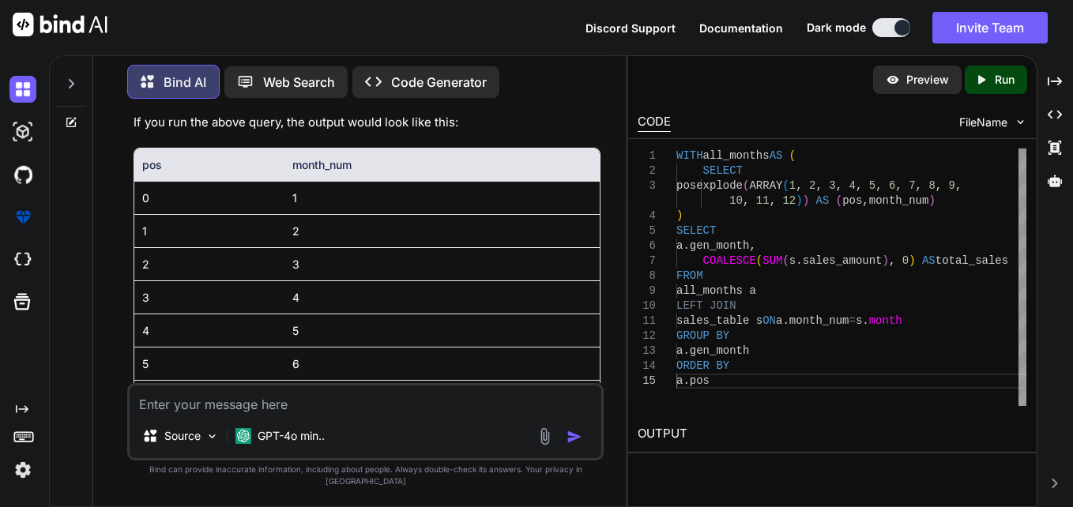
click at [359, 412] on textarea at bounding box center [366, 400] width 472 height 28
paste textarea "all_months AS ( SELECT 0 AS pos, '01' AS gen_month UNION ALL SELECT 1, '02' UNI…"
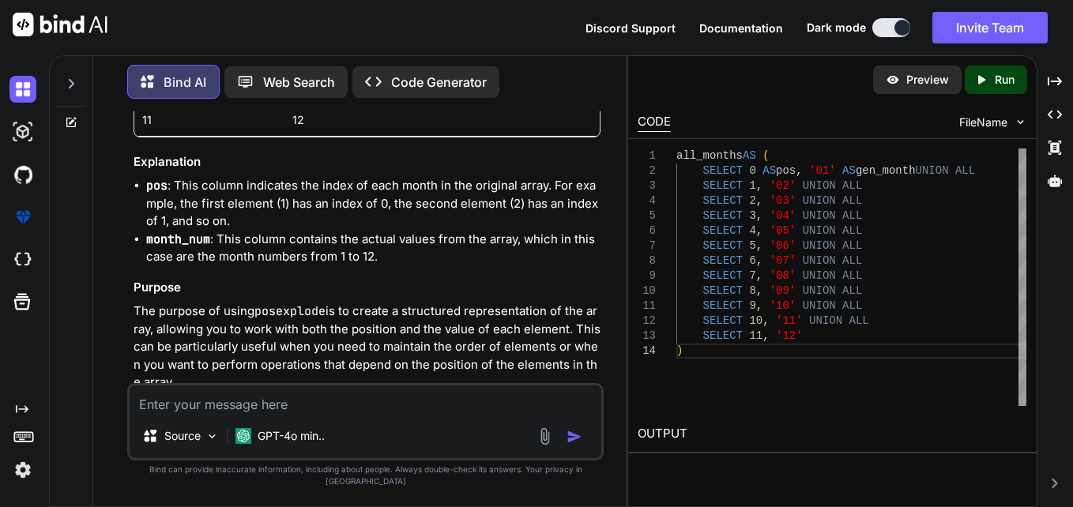
scroll to position [0, 0]
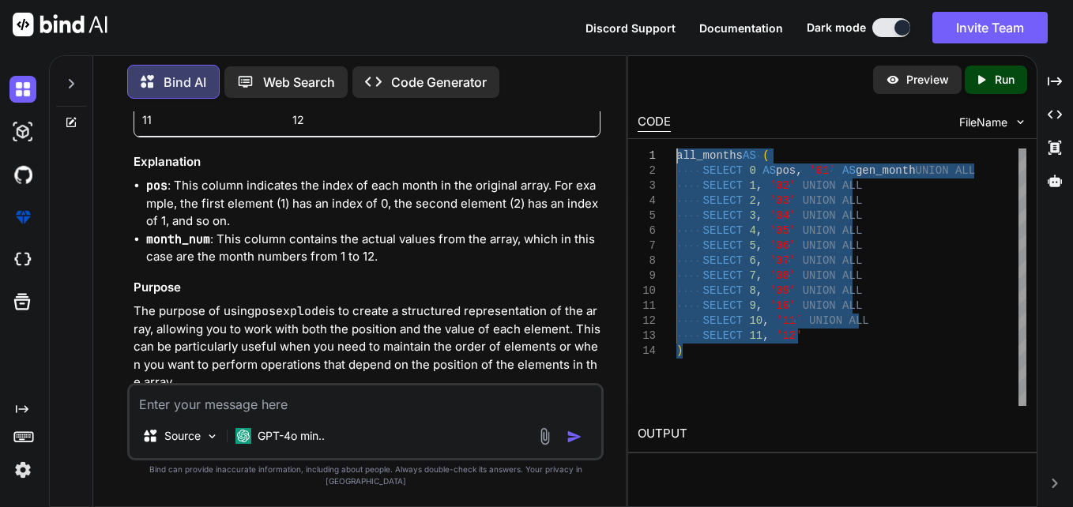
drag, startPoint x: 692, startPoint y: 356, endPoint x: 659, endPoint y: 137, distance: 222.1
click at [676, 149] on div "all_months AS ( SELECT 0 AS pos , '01' AS gen_month UNION ALL SELECT 1 , '02' U…" at bounding box center [851, 278] width 350 height 258
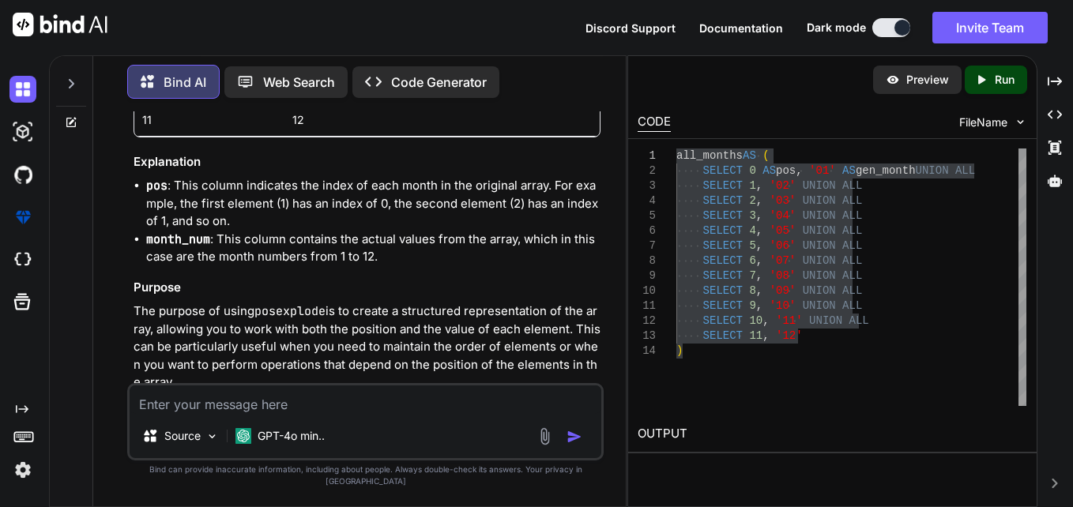
click at [323, 412] on textarea at bounding box center [366, 400] width 472 height 28
paste textarea "ERROR - Error occurred in querydata component: no table or struct column named …"
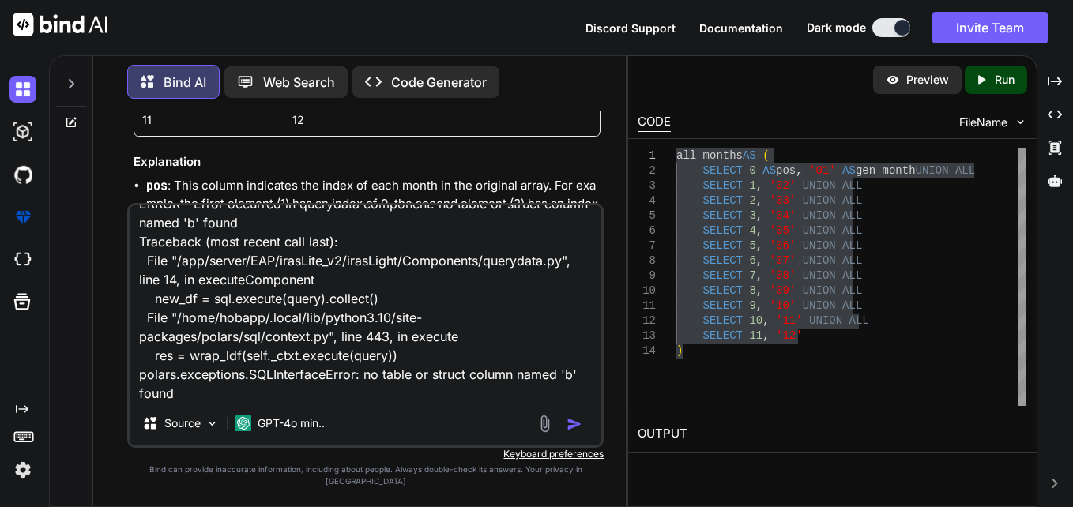
scroll to position [40, 0]
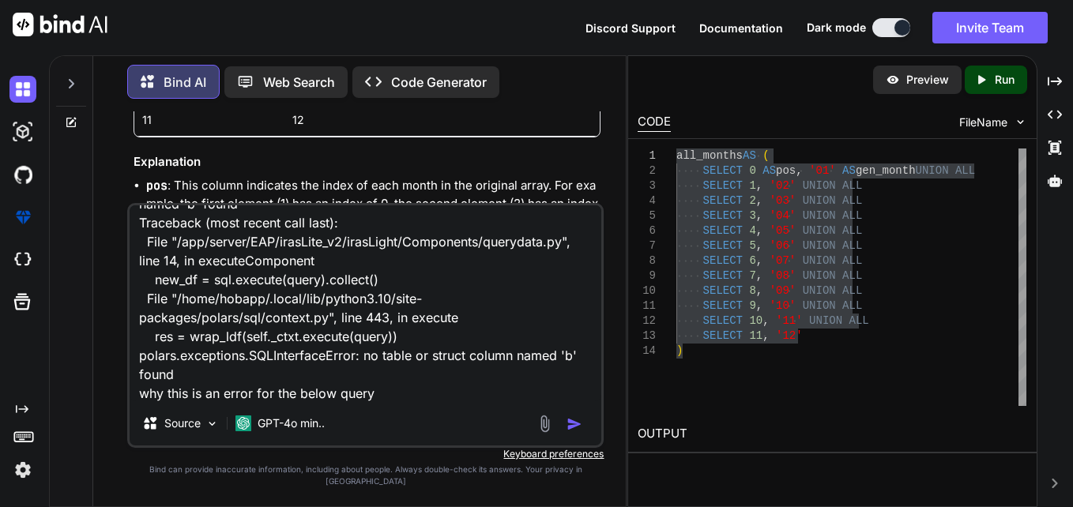
paste textarea "WITH base_data AS( SELECT first_name, last_name, updated_on_1, associated_perso…"
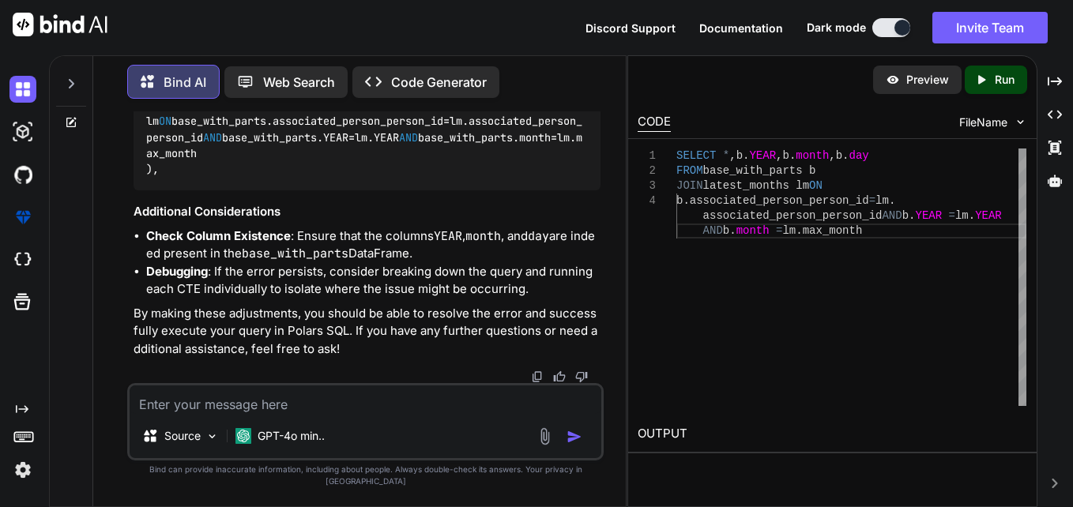
scroll to position [13663, 0]
drag, startPoint x: 149, startPoint y: 147, endPoint x: 178, endPoint y: 369, distance: 223.9
copy code "latest_assignments AS ( SELECT base_with_parts. * , base_with_parts.YEAR, base_…"
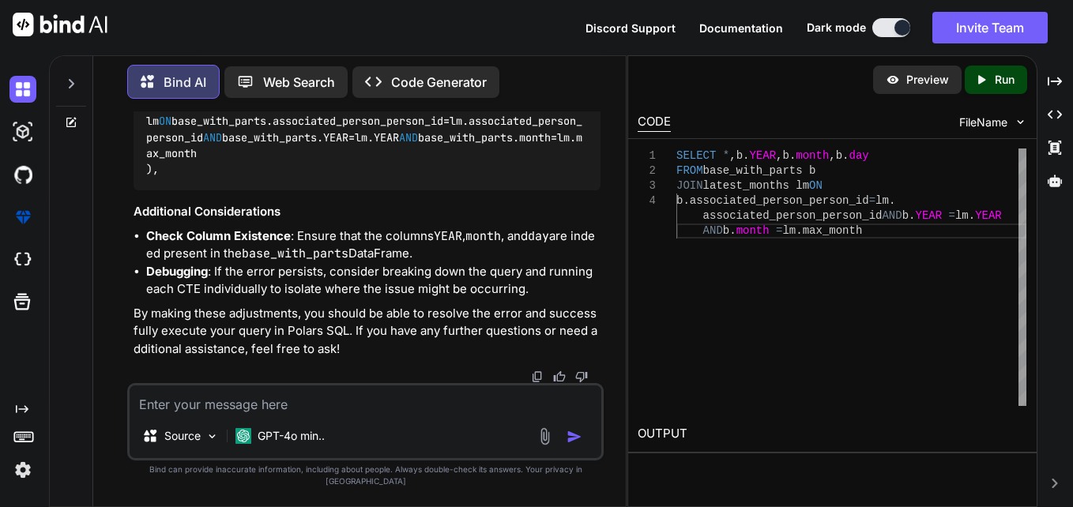
click at [559, 29] on img at bounding box center [561, 23] width 13 height 13
click at [763, 348] on div "SELECT * , b . YEAR , b . month , b . day FROM base_with_parts b JOIN latest_mo…" at bounding box center [851, 278] width 350 height 258
click at [463, 414] on textarea at bounding box center [366, 400] width 472 height 28
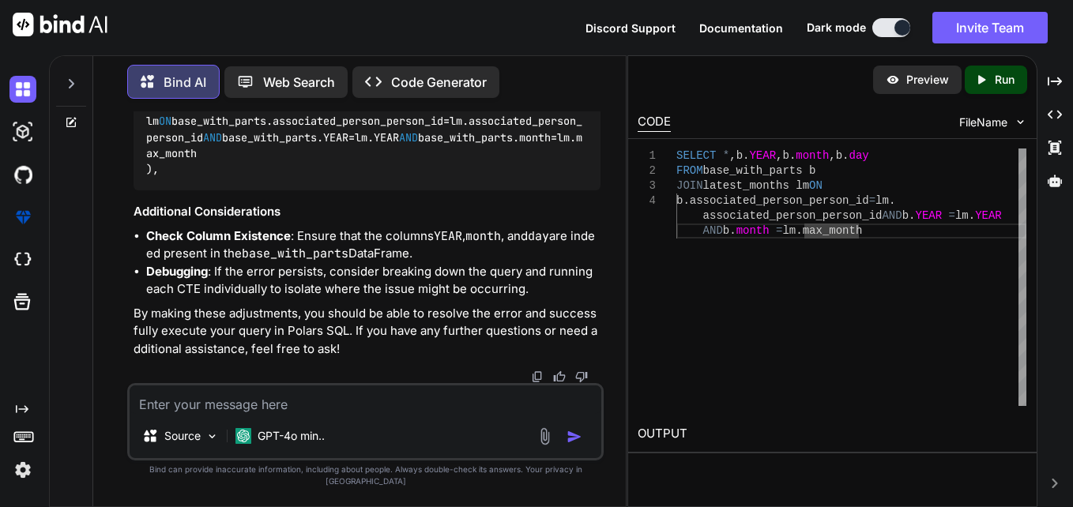
paste textarea "Error occurred in querydata component: the name 'literal' passed to `LazyFrame.…"
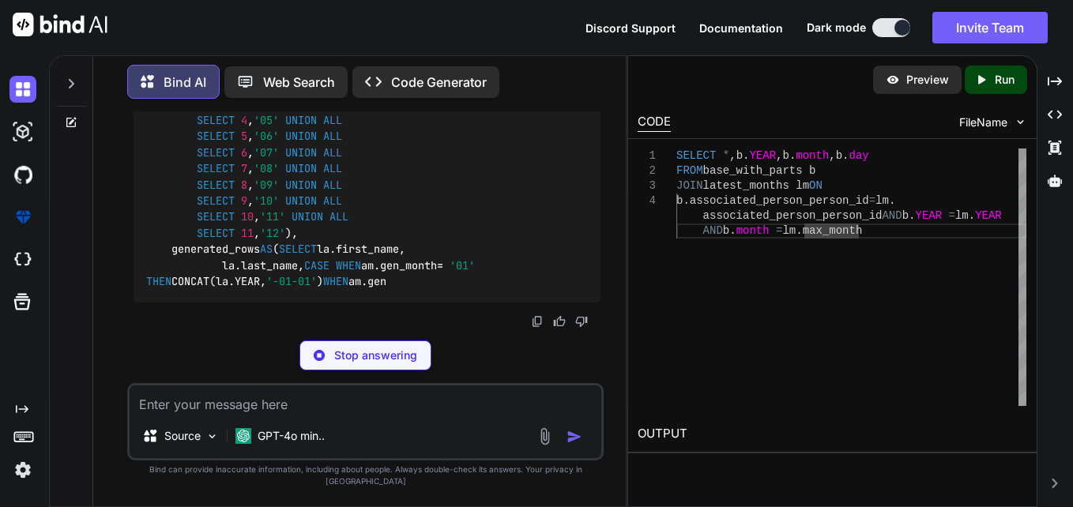
scroll to position [15044, 0]
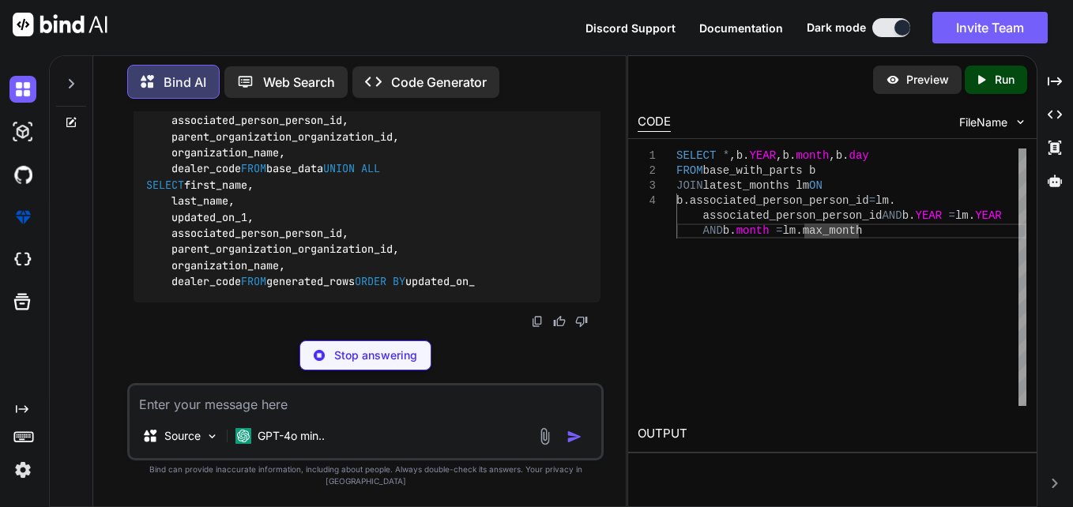
drag, startPoint x: 453, startPoint y: 314, endPoint x: 423, endPoint y: 295, distance: 34.4
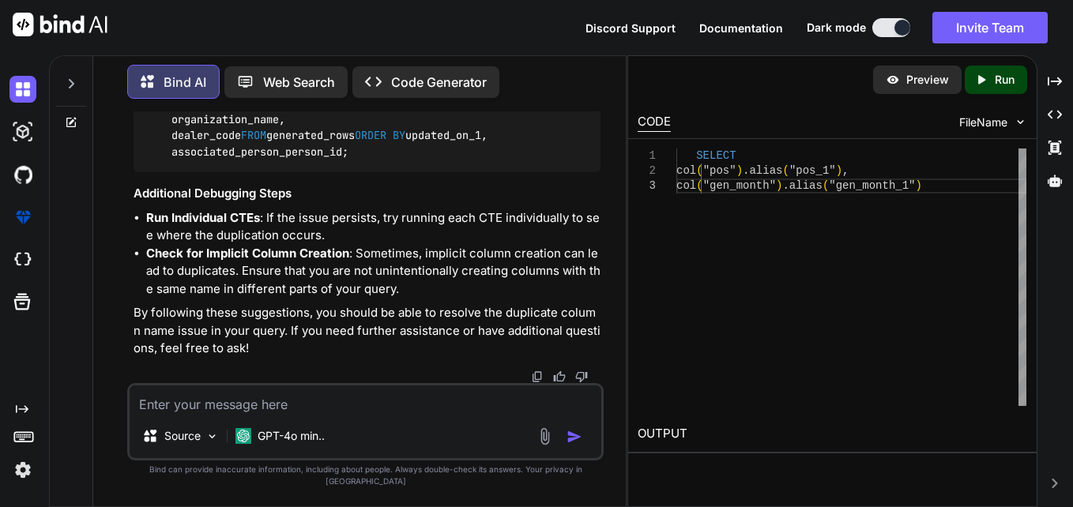
scroll to position [15929, 0]
click at [332, 402] on textarea at bounding box center [366, 400] width 472 height 28
click at [328, 412] on textarea "the hwole query is this" at bounding box center [366, 400] width 472 height 28
paste textarea "WITH base_data AS( SELECT first_name, last_name, updated_on_1, associated_perso…"
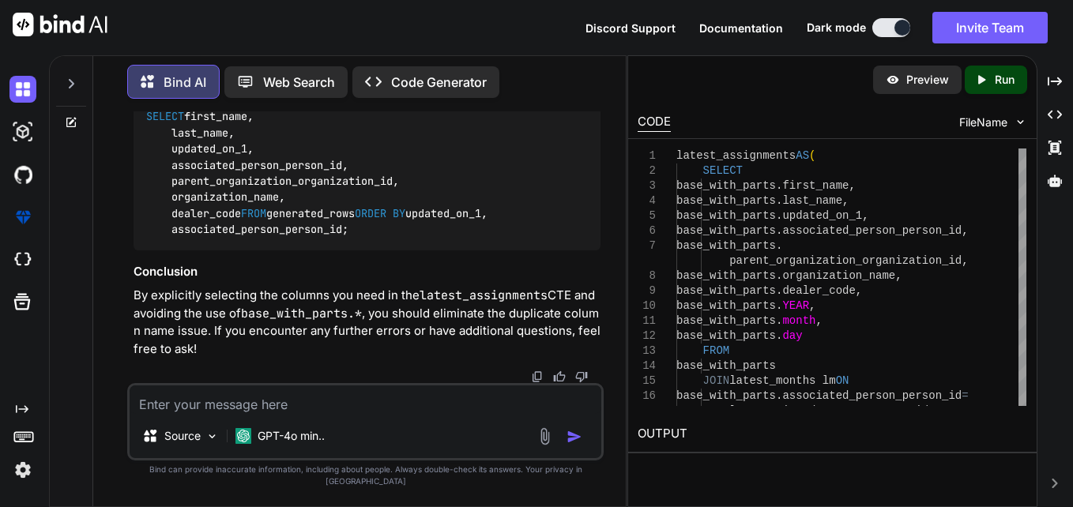
scroll to position [18416, 0]
click at [275, 414] on textarea at bounding box center [366, 400] width 472 height 28
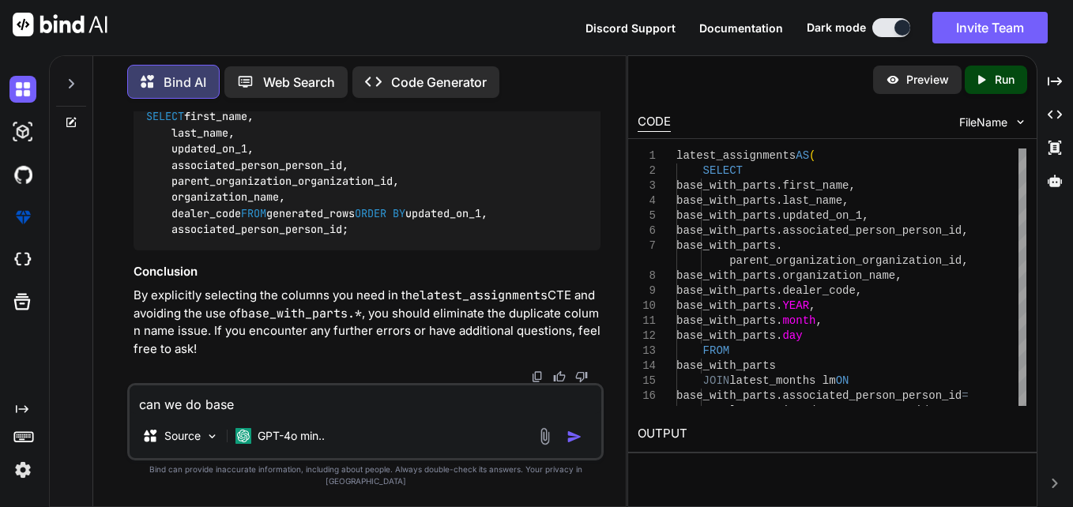
click at [248, 414] on textarea "can we do base" at bounding box center [366, 400] width 472 height 28
paste textarea "base_with_parts"
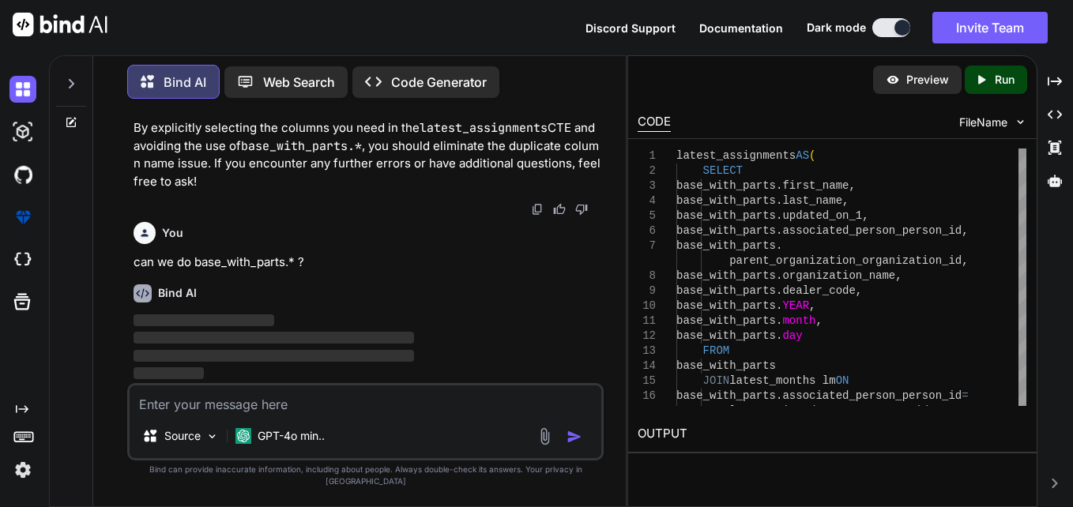
scroll to position [19795, 0]
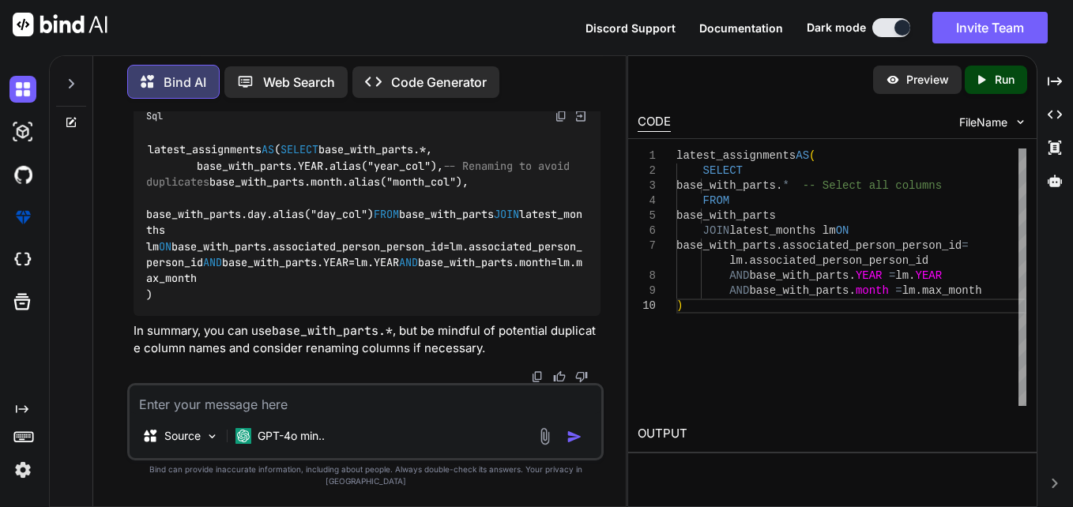
click at [353, 414] on textarea at bounding box center [366, 400] width 472 height 28
paste textarea "It's possible that multiple expressions are returning the same default column n…"
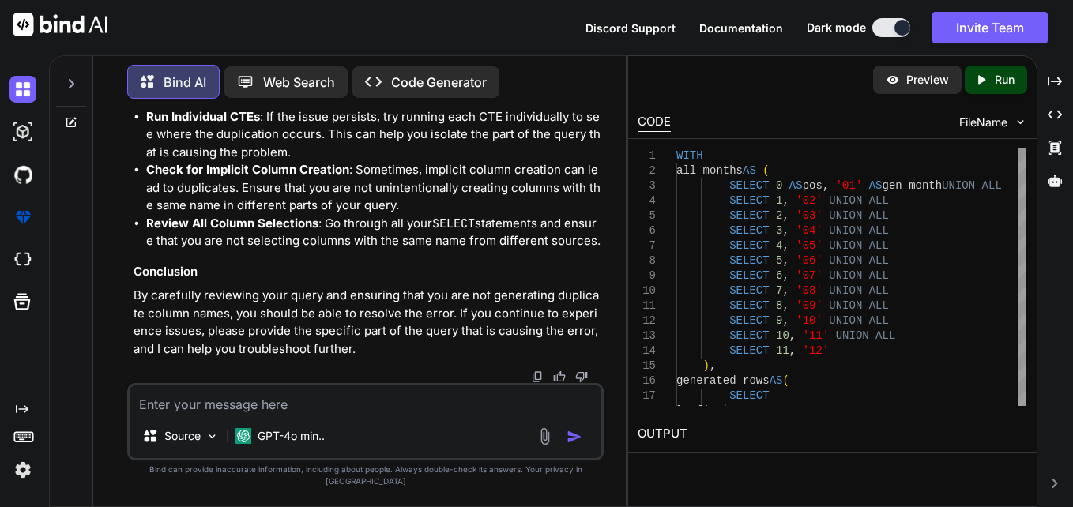
scroll to position [22730, 0]
click at [282, 414] on textarea at bounding box center [366, 400] width 472 height 28
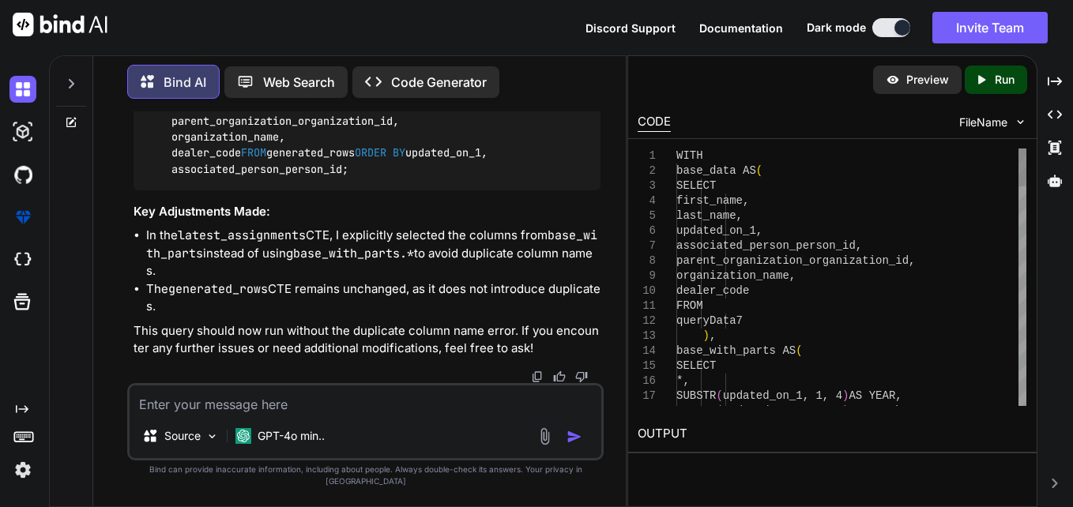
scroll to position [21687, 0]
click at [331, 410] on textarea at bounding box center [366, 400] width 472 height 28
click at [440, 414] on textarea at bounding box center [366, 400] width 472 height 28
paste textarea "WITH base_data AS( SELECT first_name, last_name, updated_on_1, associated_perso…"
click at [412, 413] on div "Source GPT-4o min.." at bounding box center [365, 421] width 476 height 77
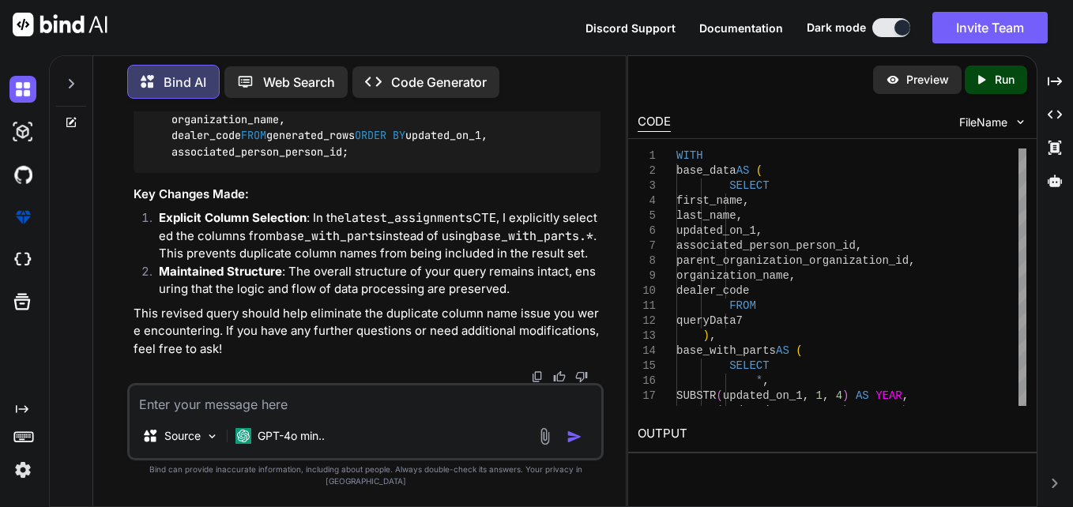
scroll to position [25732, 0]
click at [340, 414] on textarea at bounding box center [366, 400] width 472 height 28
paste textarea "SELECT [col("pos"), col("gen_month")] WITH_COLUMNS: [dyn int: 0.alias("pos"), "…"
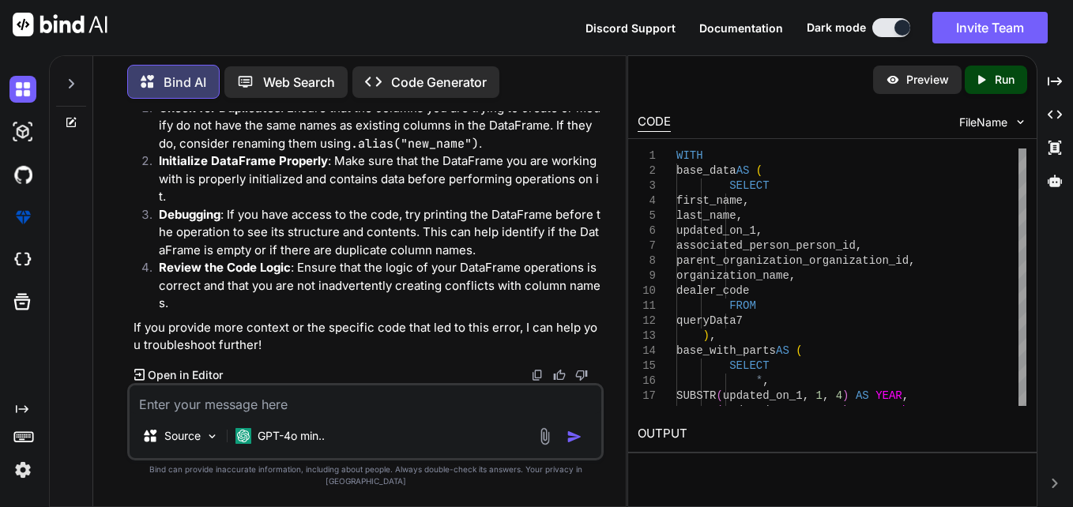
scroll to position [28187, 0]
click at [307, 409] on textarea at bounding box center [366, 400] width 472 height 28
drag, startPoint x: 309, startPoint y: 408, endPoint x: 127, endPoint y: 406, distance: 181.7
click at [127, 406] on div "but ther is no columnas 0, Source GPT-4o min.." at bounding box center [365, 421] width 476 height 77
paste textarea "all_months AS ( SELECT 0 AS pos, '01' AS gen_month UNION ALL SELECT 1, '02' UNI…"
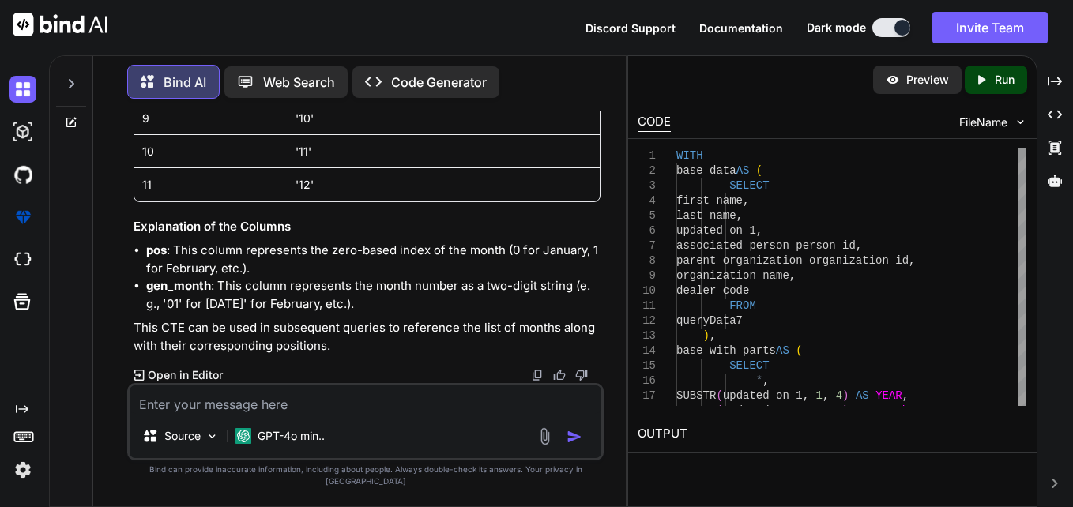
scroll to position [28864, 0]
click at [209, 413] on textarea at bounding box center [366, 400] width 472 height 28
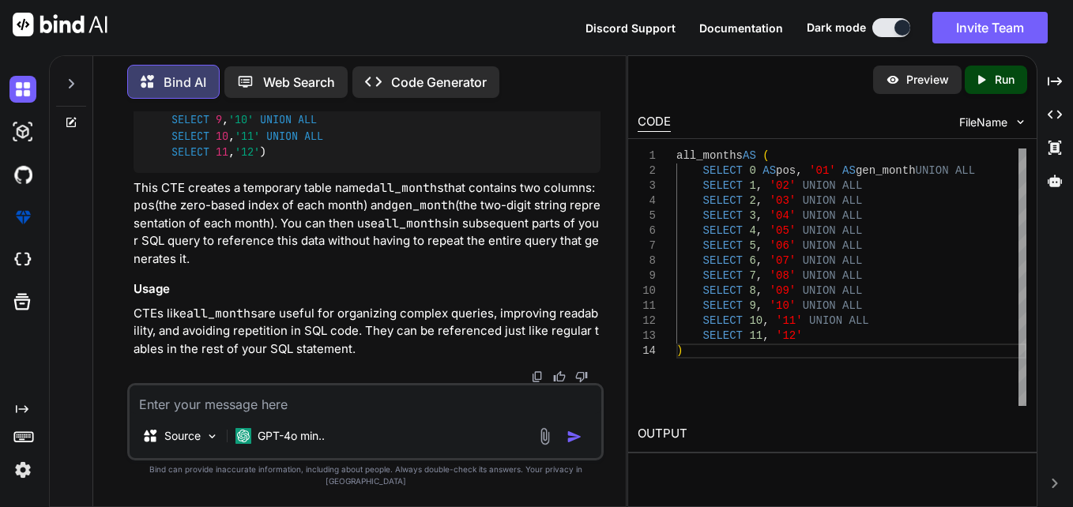
scroll to position [30199, 0]
click at [530, 173] on div "all_months AS ( SELECT 0 AS pos, '01' AS gen_month UNION ALL SELECT 1 , '02' UN…" at bounding box center [367, 63] width 467 height 219
click at [379, 436] on div "Source GPT-4o min.." at bounding box center [366, 439] width 472 height 38
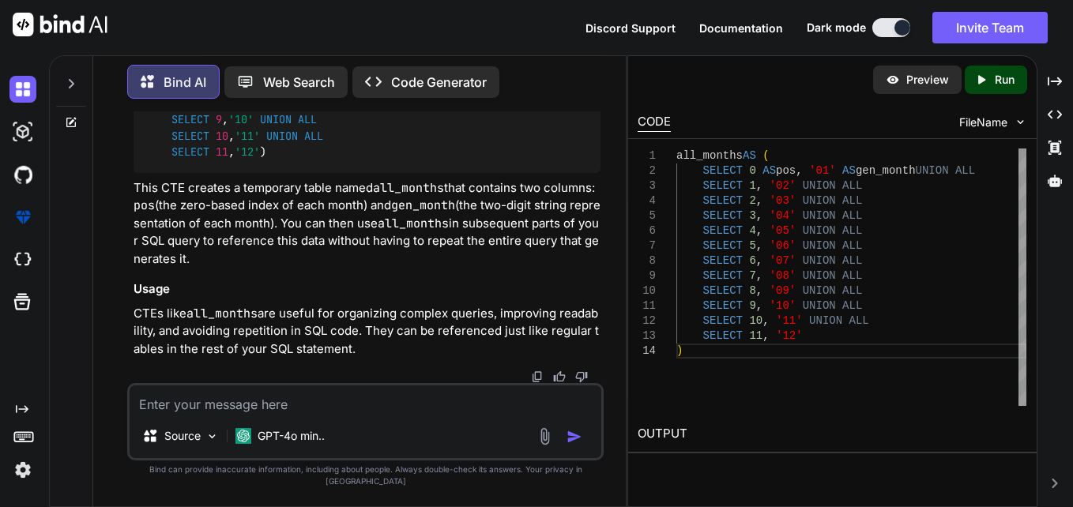
click at [284, 409] on textarea at bounding box center [366, 400] width 472 height 28
drag, startPoint x: 162, startPoint y: 369, endPoint x: 144, endPoint y: 155, distance: 214.9
click at [144, 155] on div "all_months AS ( SELECT 0 AS pos, '01' AS gen_month UNION ALL SELECT 1 , '02' UN…" at bounding box center [367, 63] width 467 height 219
copy code "all_months AS ( SELECT 0 AS pos, '01' AS gen_month UNION ALL SELECT 1 , '02' UN…"
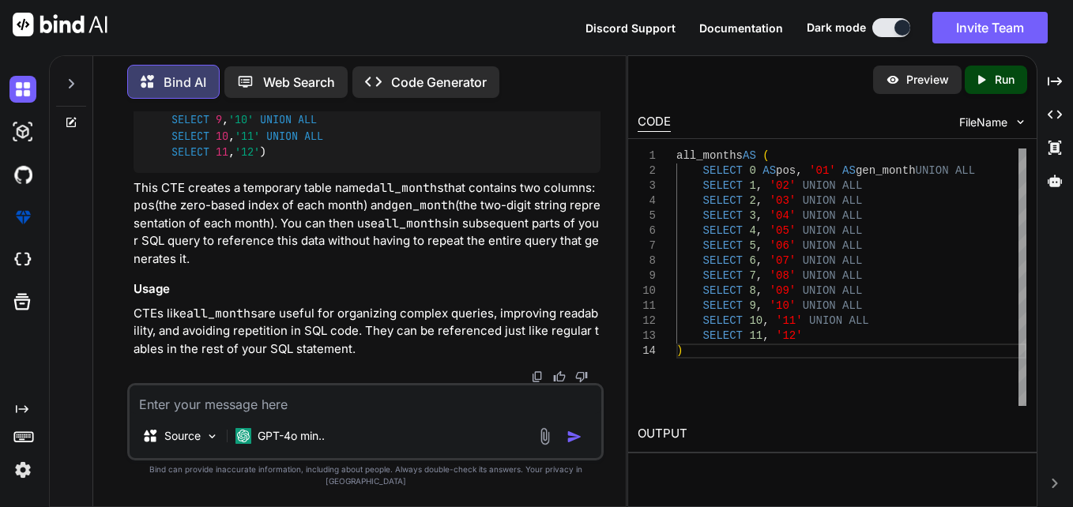
click at [1011, 149] on div "all_months AS ( SELECT 0 AS pos , '01' AS gen_month UNION ALL SELECT 1 , '02' U…" at bounding box center [851, 278] width 350 height 258
click at [413, 173] on div "all_months AS ( SELECT 0 AS pos, '01' AS gen_month UNION ALL SELECT 1 , '02' UN…" at bounding box center [367, 63] width 467 height 219
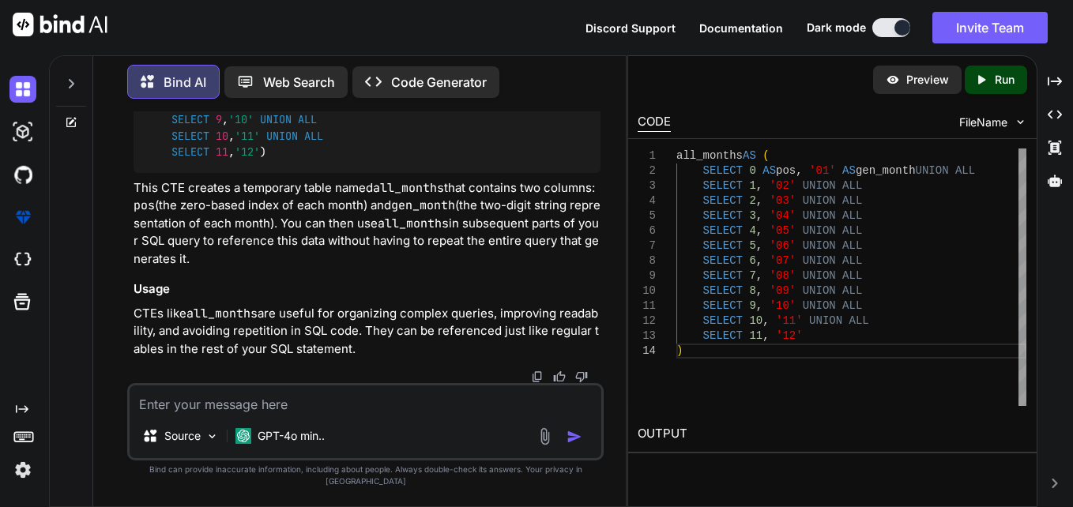
click at [401, 414] on textarea at bounding box center [366, 400] width 472 height 28
paste textarea "WITH base_data AS ( SELECT first_name, last_name, updated_on_1, associated_pers…"
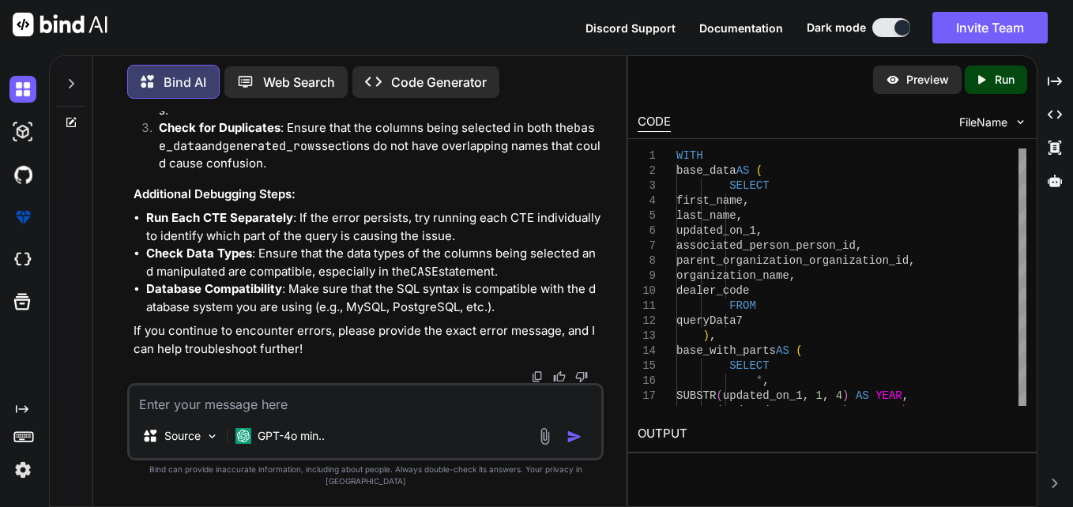
scroll to position [32355, 0]
drag, startPoint x: 171, startPoint y: 152, endPoint x: 179, endPoint y: 357, distance: 205.6
copy code "all_months AS ( SELECT 0 AS pos, '01' AS gen_month UNION ALL SELECT 1 , '02' UN…"
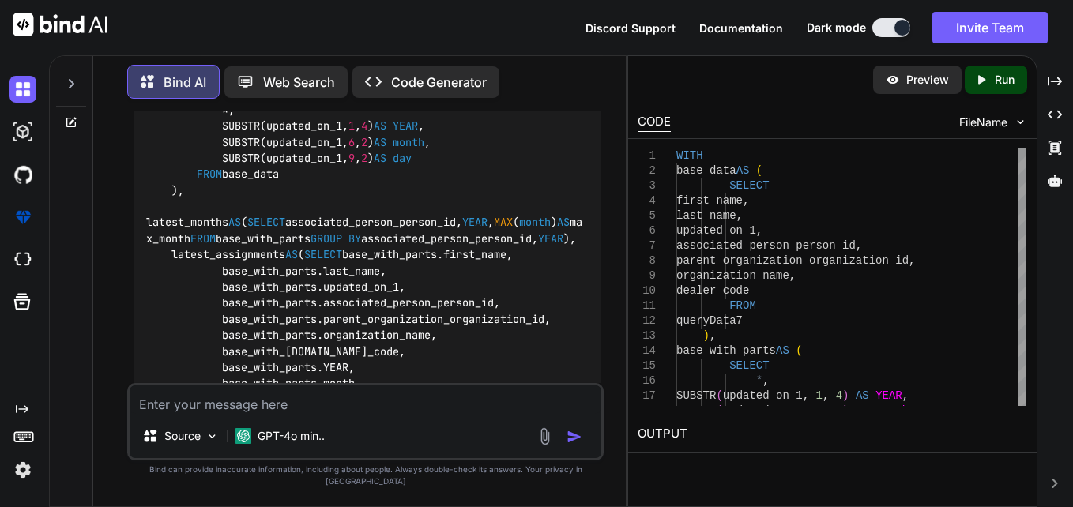
scroll to position [21698, 0]
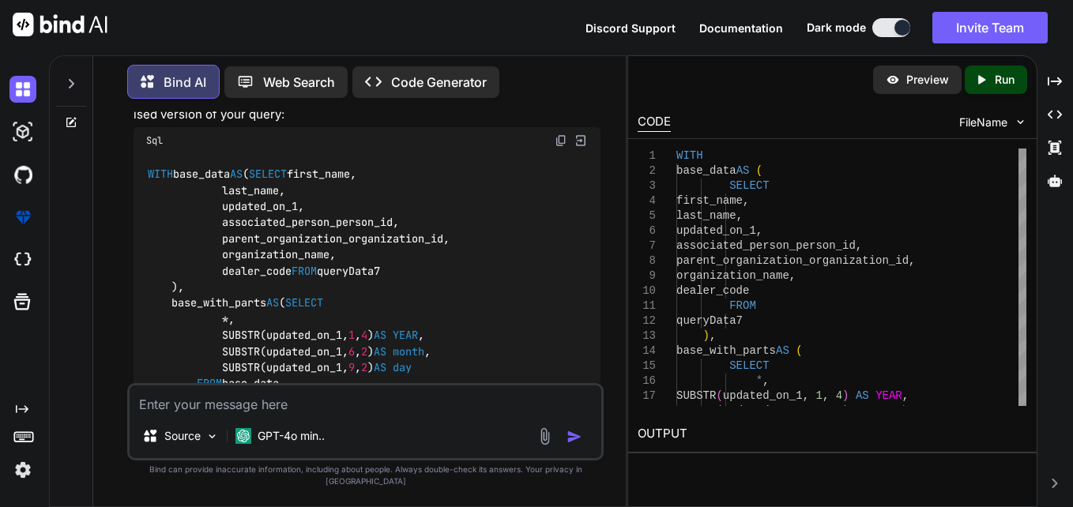
scroll to position [21735, 0]
click at [400, 412] on textarea at bounding box center [366, 400] width 472 height 28
paste textarea "WITH all_months AS ( SELECT 0 AS pos, '01' AS gen_month UNION ALL SELECT 1, '02…"
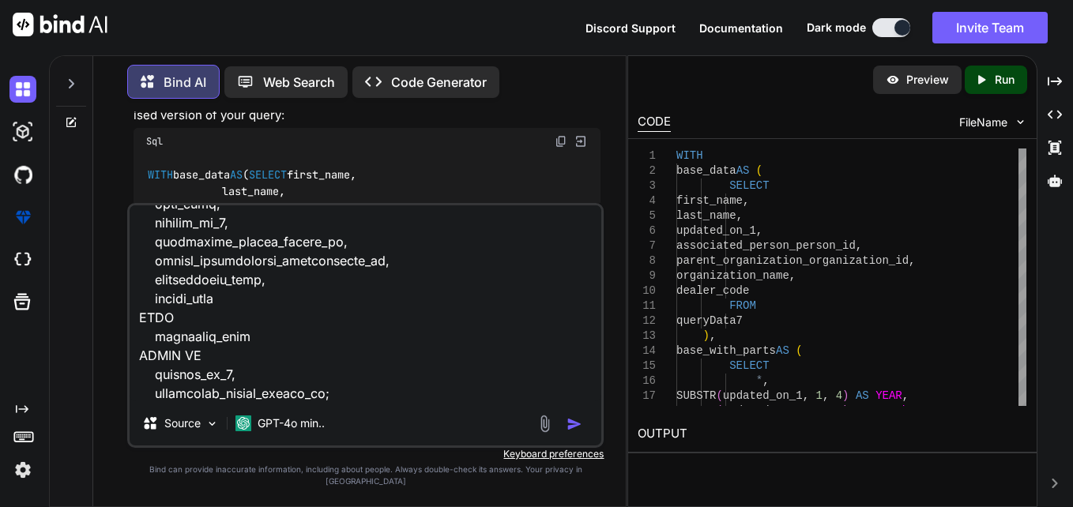
scroll to position [950, 0]
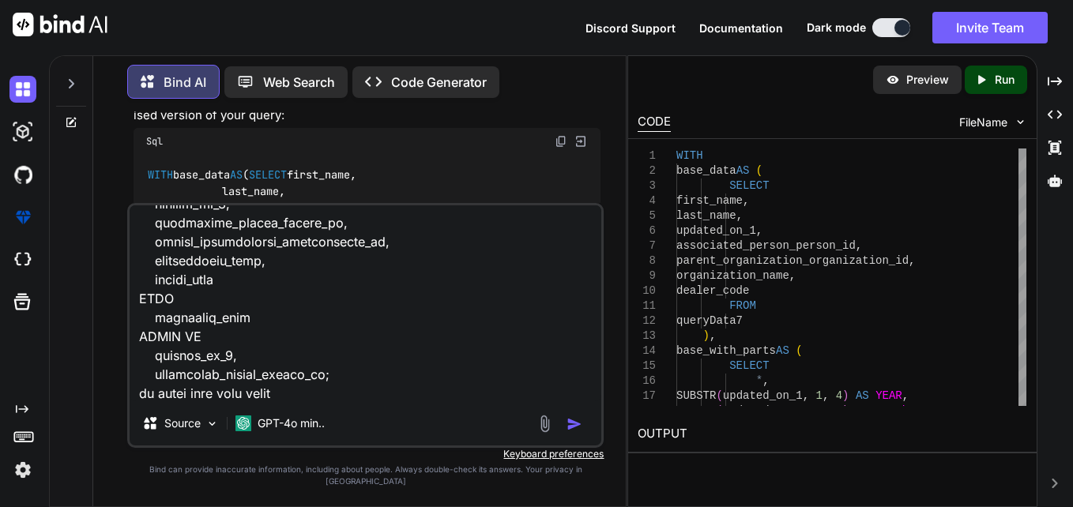
click at [887, 432] on h2 "OUTPUT" at bounding box center [832, 434] width 408 height 37
click at [324, 401] on textarea at bounding box center [366, 303] width 472 height 196
paste textarea "Error occurred in querydata component: the name 'literal' passed to `LazyFrame.…"
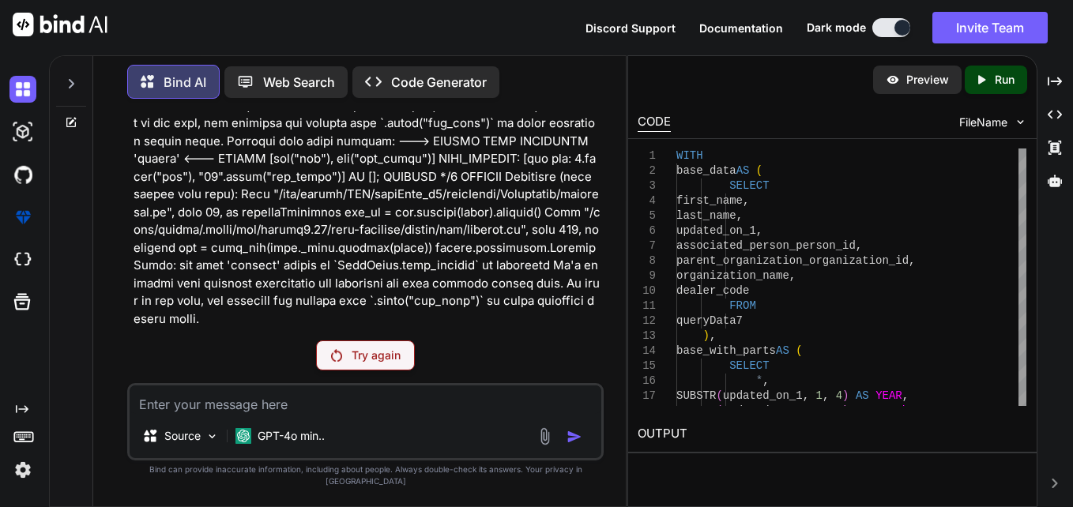
scroll to position [34103, 0]
click at [363, 363] on p "Try again" at bounding box center [376, 356] width 49 height 16
